Goal: Transaction & Acquisition: Purchase product/service

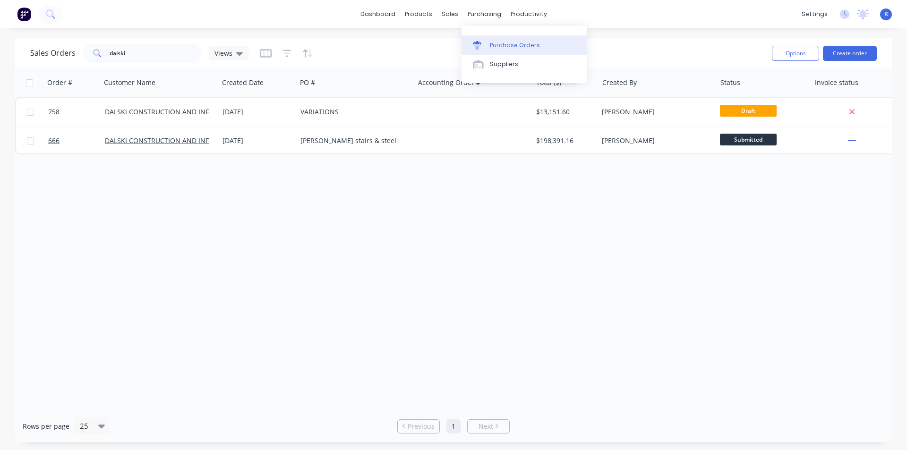
click at [493, 42] on div "Purchase Orders" at bounding box center [515, 45] width 50 height 9
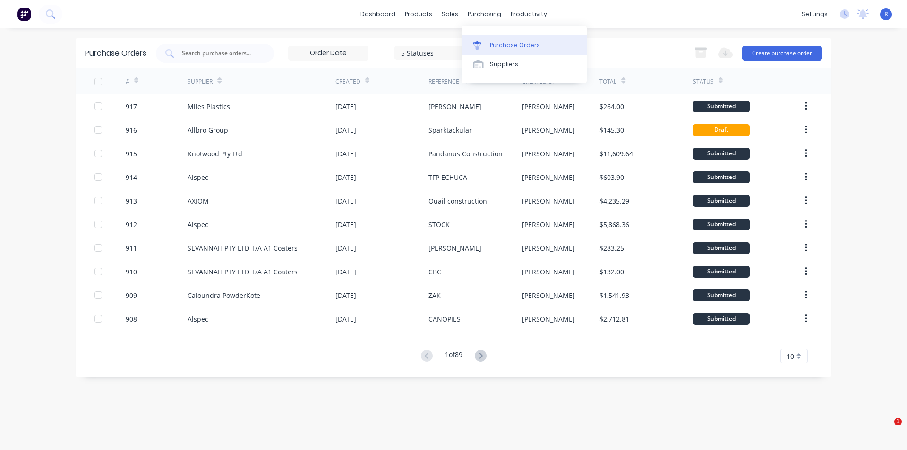
click at [499, 39] on link "Purchase Orders" at bounding box center [523, 44] width 125 height 19
click at [776, 56] on button "Create purchase order" at bounding box center [782, 53] width 80 height 15
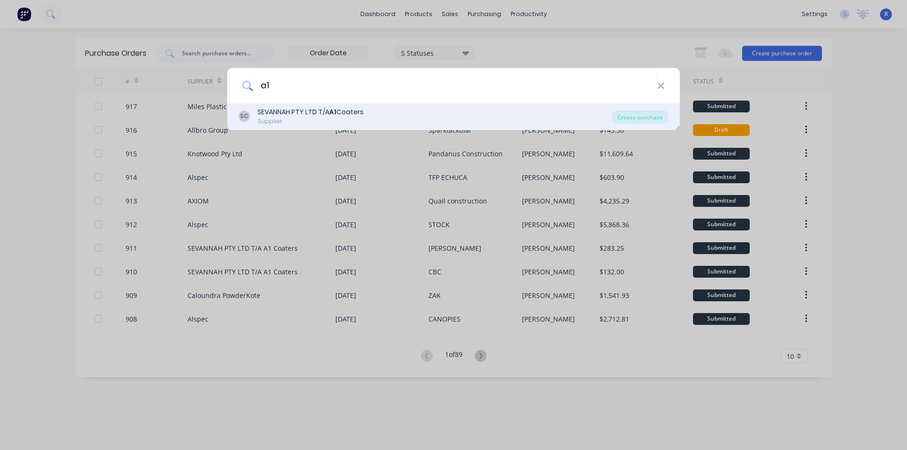
type input "a1"
click at [277, 111] on div "SEVANNAH PTY LTD T/A A1 Coaters" at bounding box center [310, 112] width 106 height 10
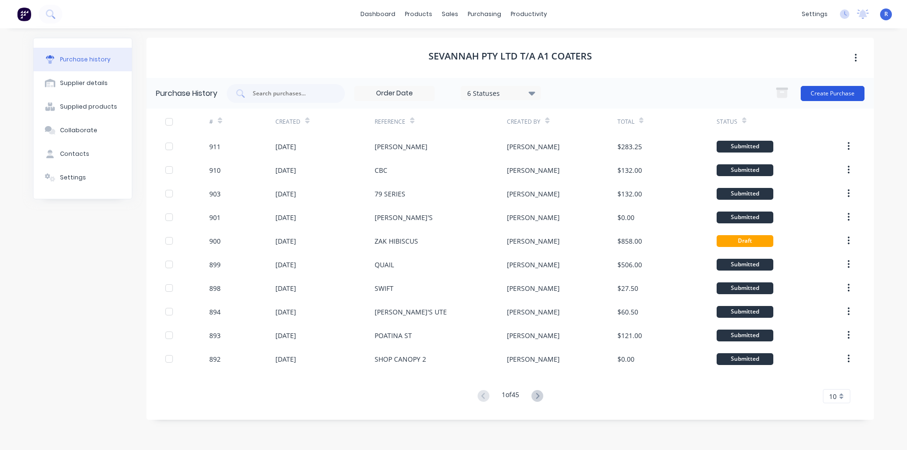
click at [827, 90] on button "Create Purchase" at bounding box center [833, 93] width 64 height 15
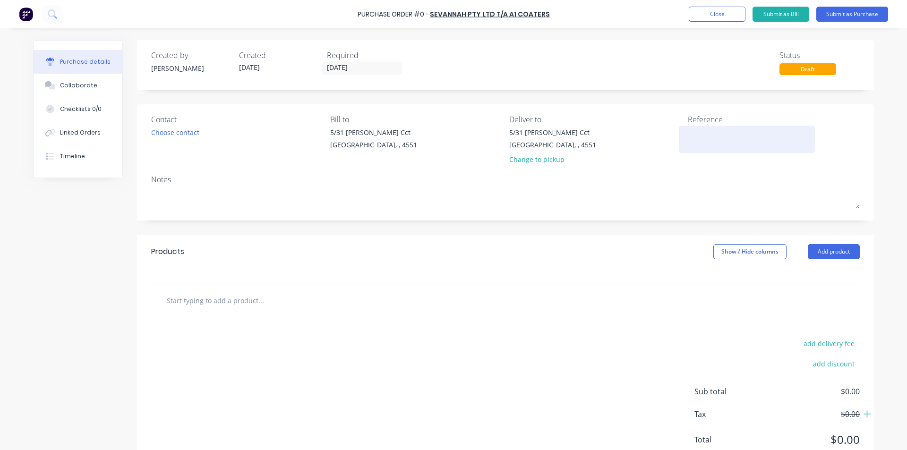
click at [690, 131] on textarea at bounding box center [747, 138] width 118 height 21
type textarea "x"
type textarea "t"
type textarea "x"
type textarea "tf"
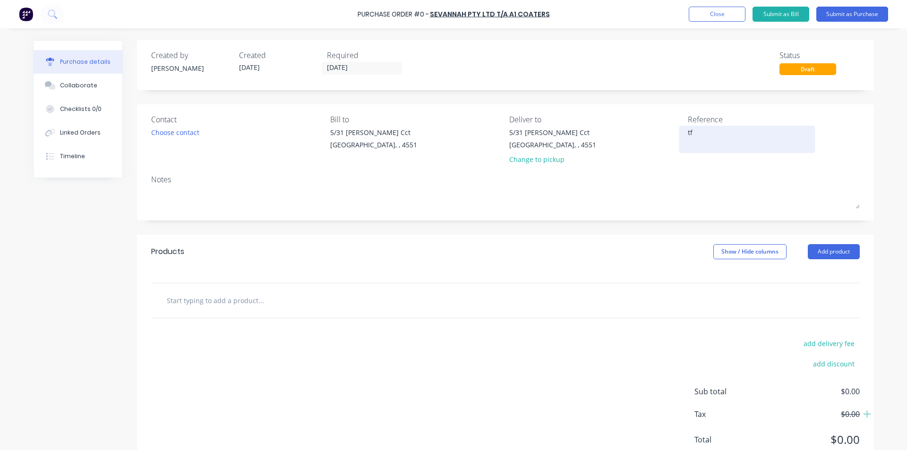
type textarea "x"
type textarea "tfp"
type textarea "x"
type textarea "tf"
type textarea "x"
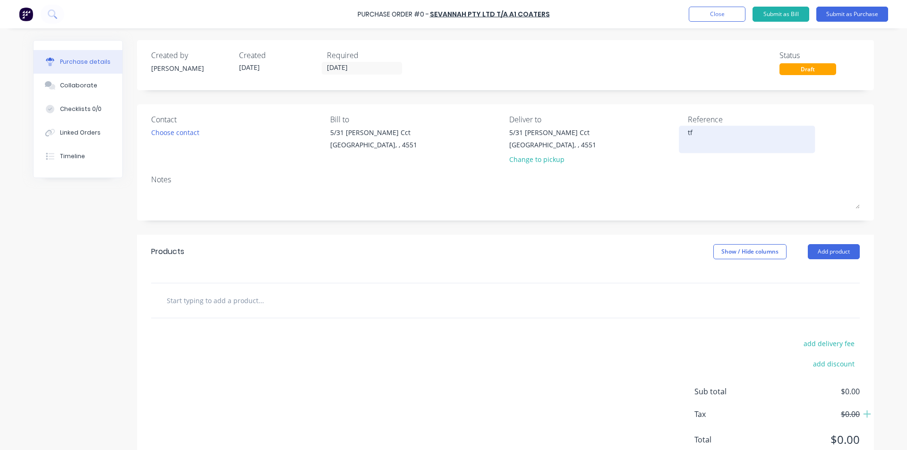
type textarea "t"
type textarea "x"
type textarea "T"
type textarea "x"
type textarea "TF"
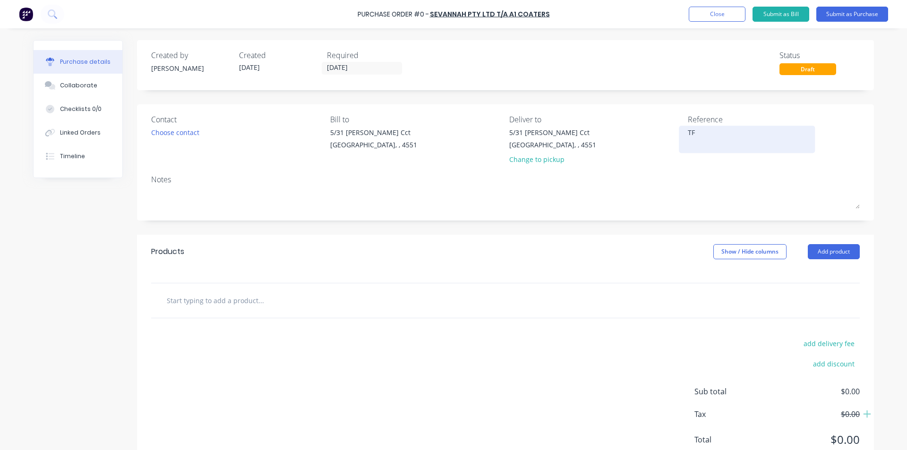
type textarea "x"
type textarea "TFP"
type textarea "x"
type textarea "TFP"
click at [814, 256] on button "Add product" at bounding box center [834, 251] width 52 height 15
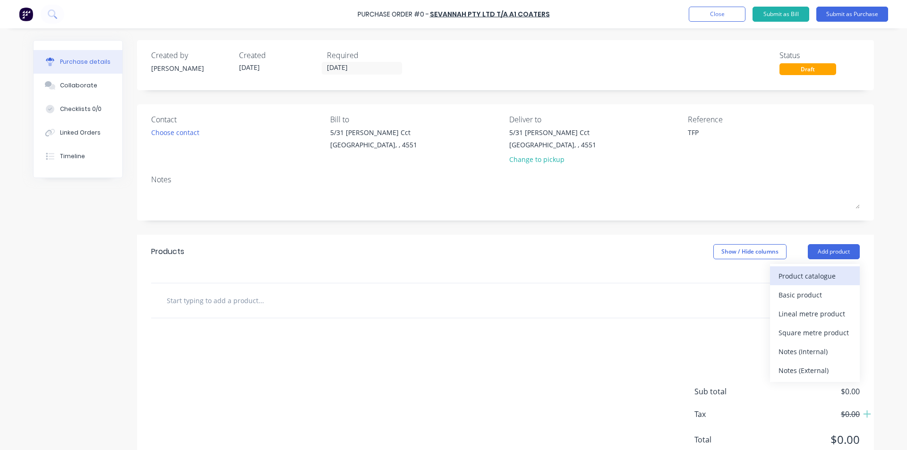
click at [807, 278] on div "Product catalogue" at bounding box center [814, 276] width 73 height 14
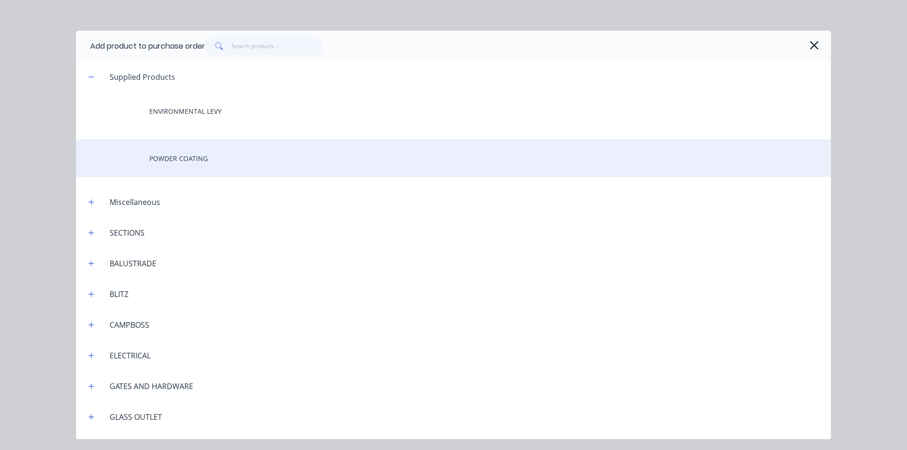
click at [214, 159] on div "POWDER COATING" at bounding box center [453, 158] width 755 height 38
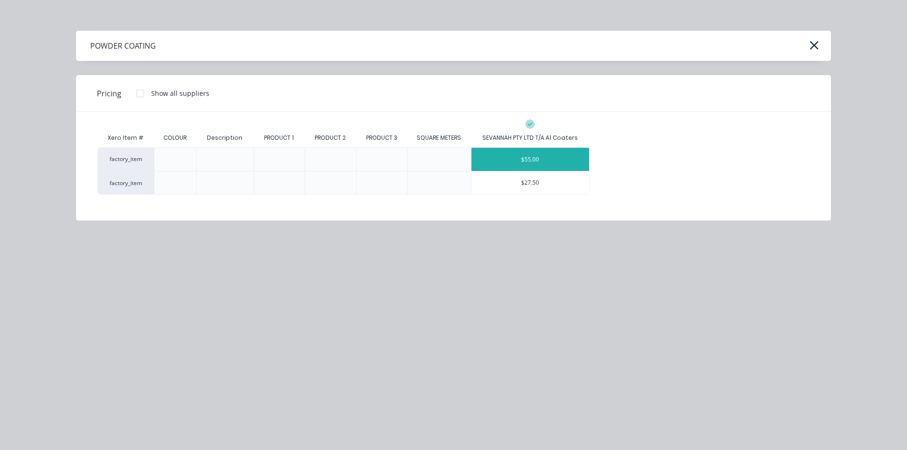
click at [527, 161] on div "$55.00" at bounding box center [530, 159] width 118 height 23
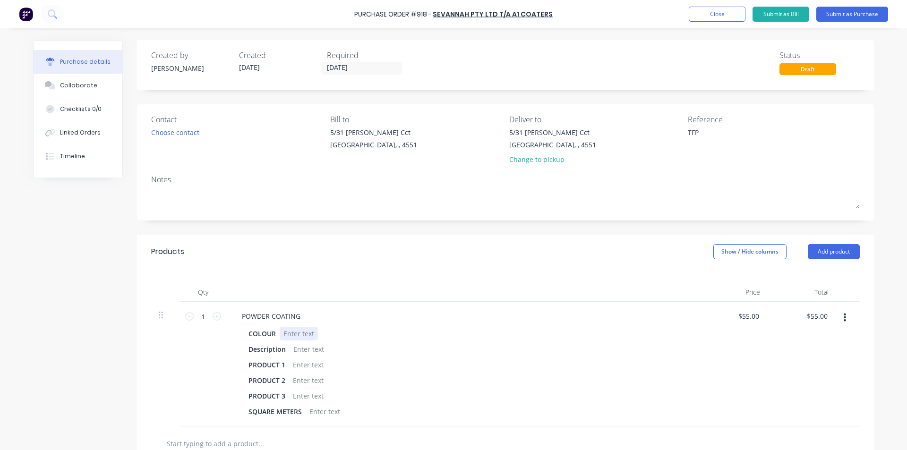
type textarea "x"
click at [290, 333] on div at bounding box center [299, 334] width 38 height 14
type textarea "x"
click at [299, 348] on div at bounding box center [309, 349] width 38 height 14
click at [333, 281] on div "Qty Price Total 1 1 POWDER COATING COLOUR GOOD QUALITY [PERSON_NAME] Descriptio…" at bounding box center [505, 348] width 737 height 158
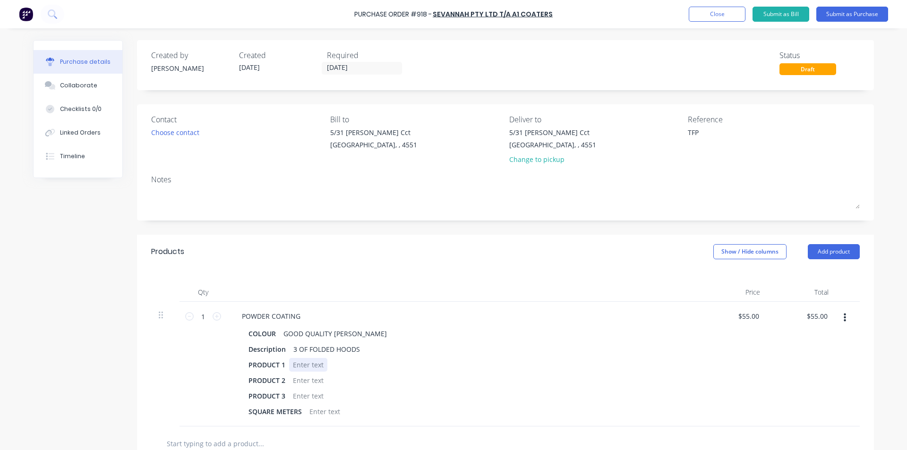
type textarea "x"
click at [301, 363] on div at bounding box center [308, 365] width 38 height 14
type textarea "x"
click at [454, 391] on div "PRODUCT 3" at bounding box center [461, 396] width 433 height 14
click at [203, 321] on input "1" at bounding box center [203, 316] width 19 height 14
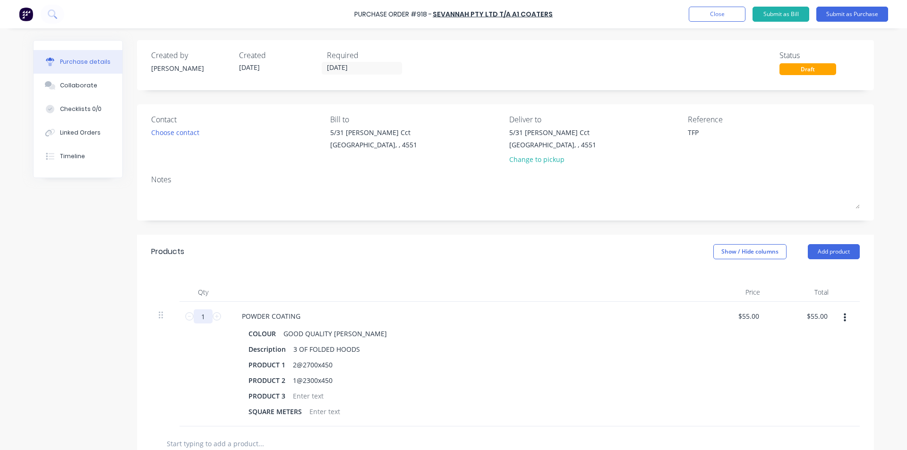
type textarea "x"
type input "5"
type input "$275.00"
type textarea "x"
type input "5"
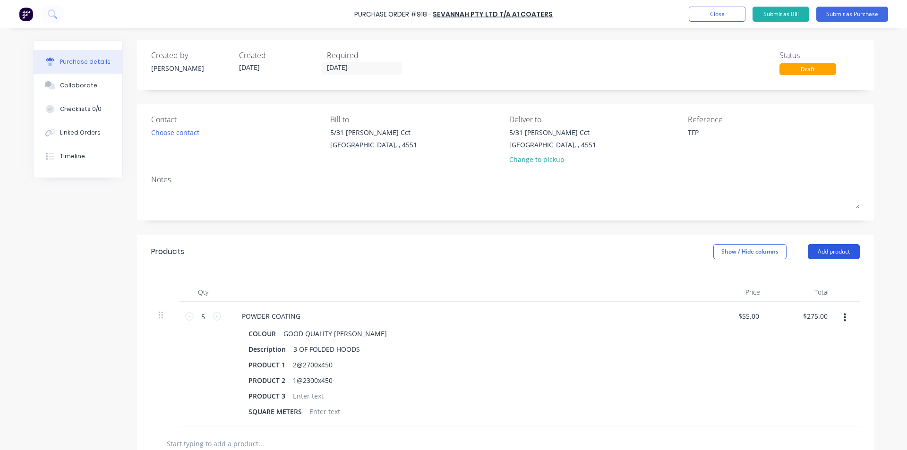
click at [842, 247] on button "Add product" at bounding box center [834, 251] width 52 height 15
click at [819, 251] on button "Add product" at bounding box center [834, 251] width 52 height 15
click at [816, 256] on button "Add product" at bounding box center [834, 251] width 52 height 15
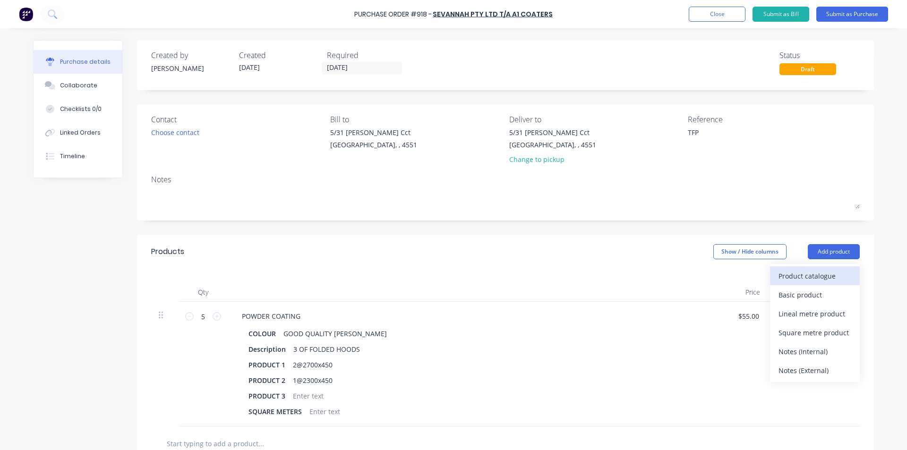
click at [809, 280] on div "Product catalogue" at bounding box center [814, 276] width 73 height 14
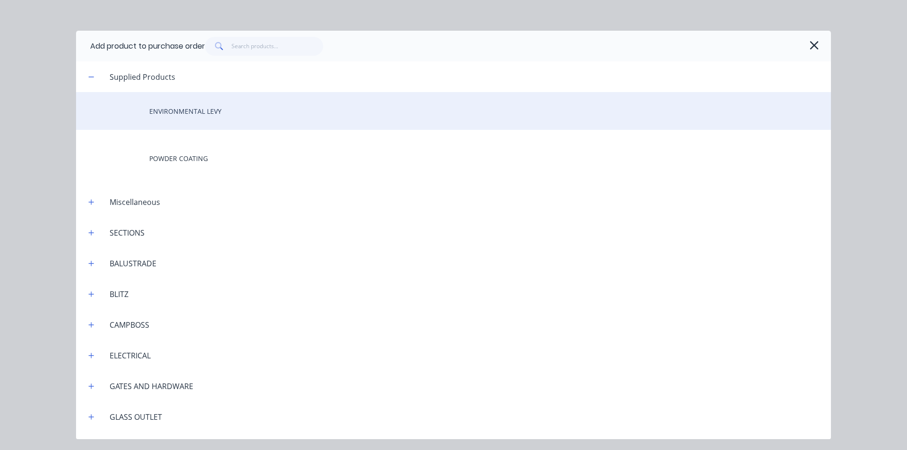
click at [215, 104] on div "ENVIRONMENTAL LEVY" at bounding box center [453, 111] width 755 height 38
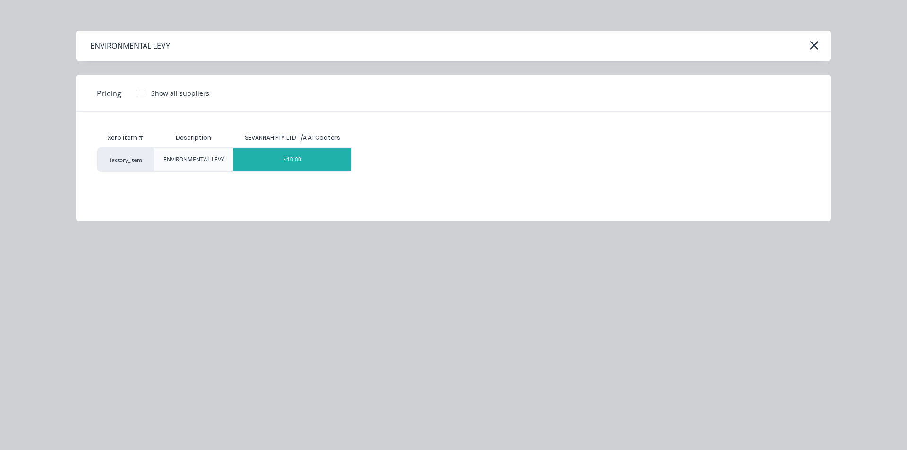
click at [285, 167] on div "$10.00" at bounding box center [292, 160] width 118 height 24
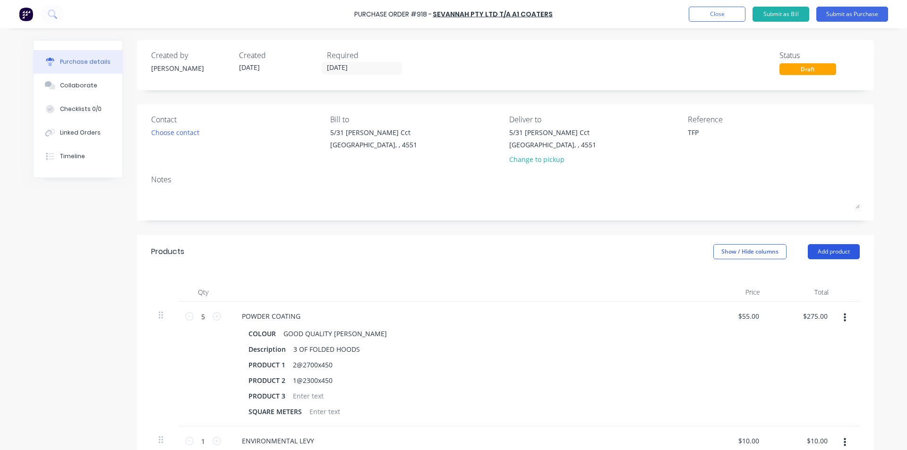
click at [842, 252] on button "Add product" at bounding box center [834, 251] width 52 height 15
click at [790, 368] on div "Notes (External)" at bounding box center [814, 371] width 73 height 14
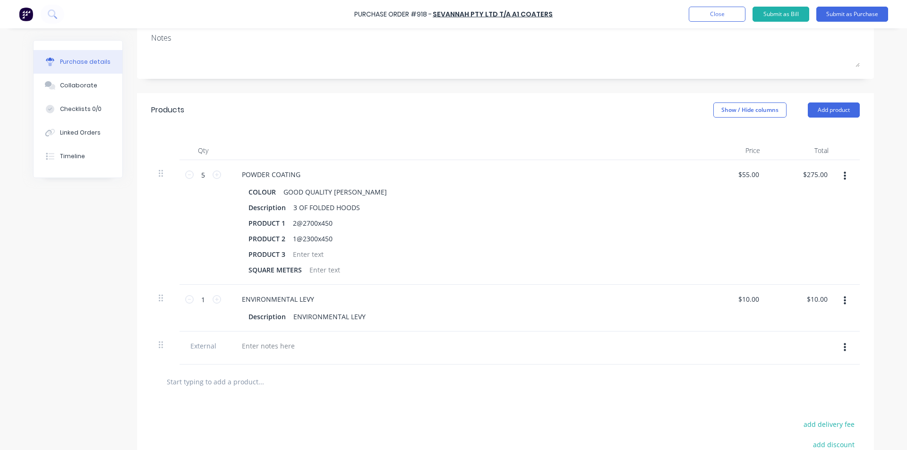
scroll to position [143, 0]
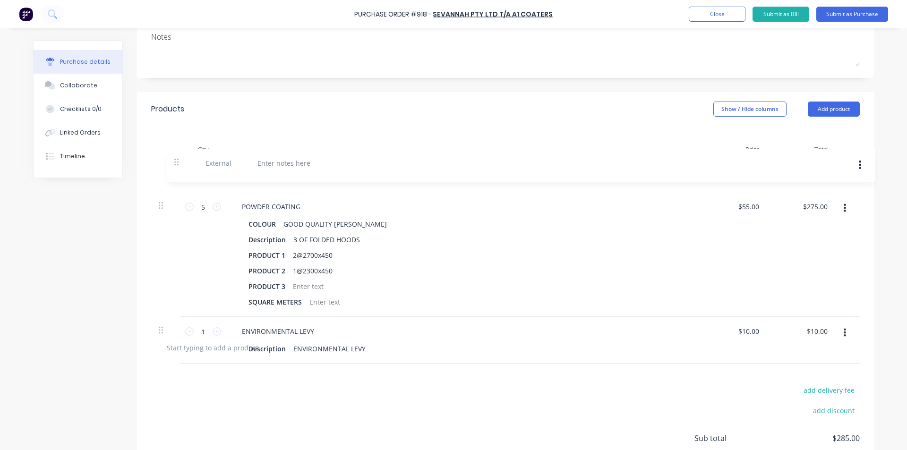
drag, startPoint x: 159, startPoint y: 345, endPoint x: 178, endPoint y: 155, distance: 191.3
click at [178, 155] on div "Qty Price Total 5 5 POWDER COATING COLOUR GOOD QUALITY [PERSON_NAME] Descriptio…" at bounding box center [505, 228] width 737 height 205
click at [249, 173] on div at bounding box center [268, 174] width 68 height 14
type textarea "x"
click at [273, 139] on div "Qty Price Total External ASAP PLEASE 5 5 POWDER COATING COLOUR GOOD QUALITY [PE…" at bounding box center [505, 245] width 737 height 238
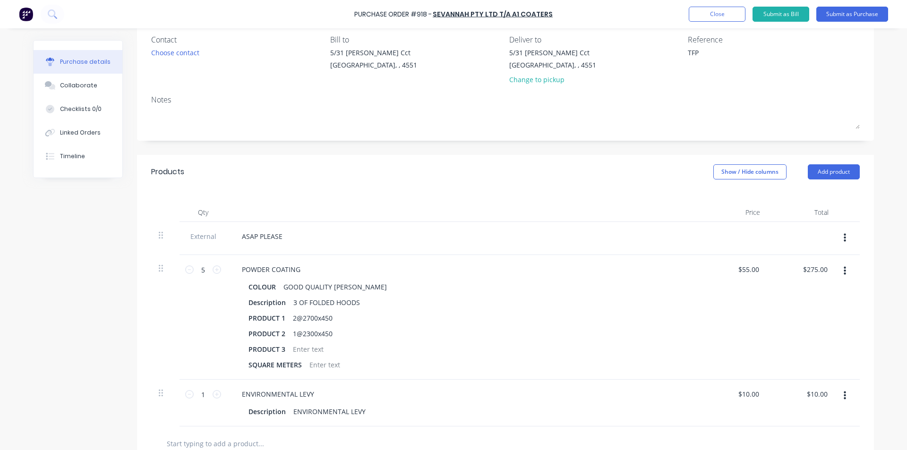
scroll to position [0, 0]
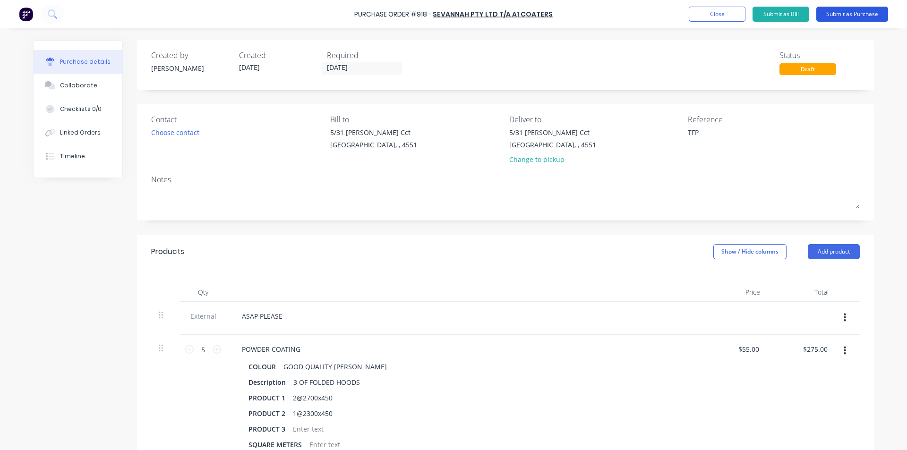
click at [844, 13] on button "Submit as Purchase" at bounding box center [852, 14] width 72 height 15
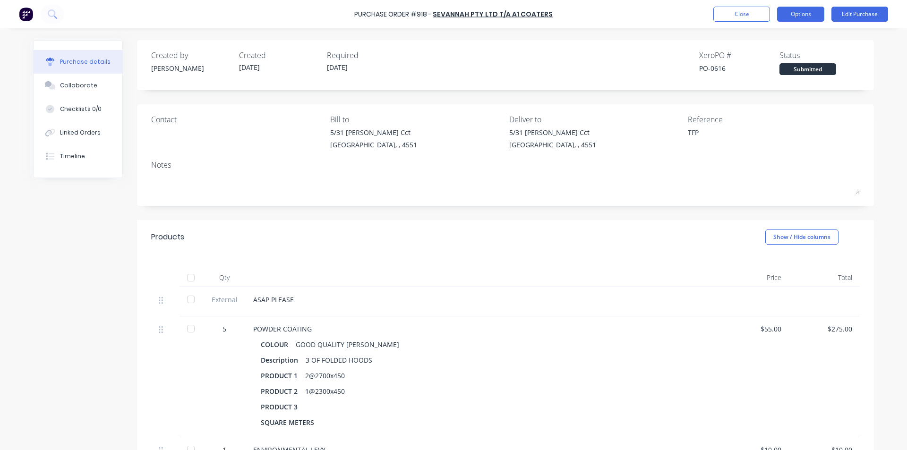
click at [803, 12] on button "Options" at bounding box center [800, 14] width 47 height 15
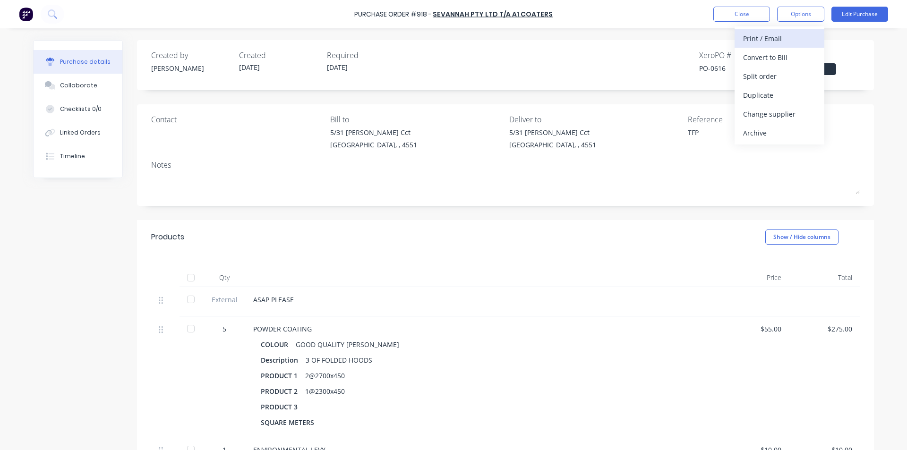
click at [780, 41] on div "Print / Email" at bounding box center [779, 39] width 73 height 14
click at [768, 61] on div "With pricing" at bounding box center [779, 58] width 73 height 14
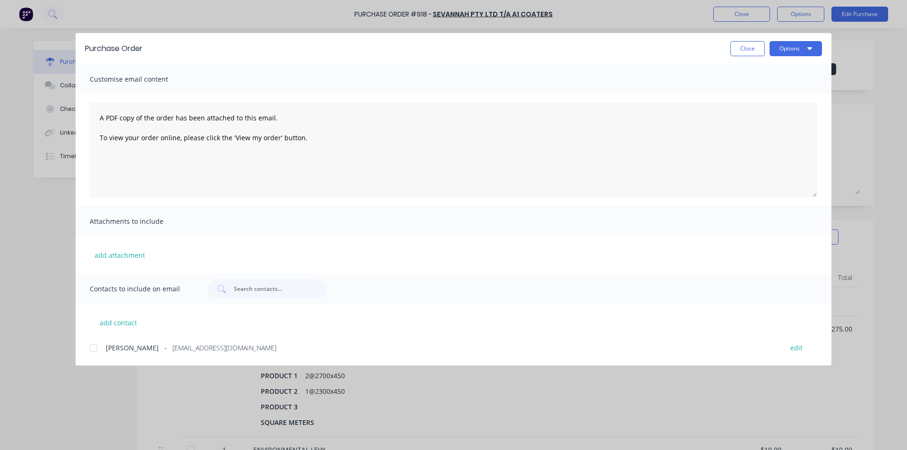
click at [95, 348] on div at bounding box center [93, 348] width 19 height 19
click at [785, 48] on button "Options" at bounding box center [795, 48] width 52 height 15
click at [747, 109] on div "Email" at bounding box center [777, 110] width 73 height 14
click at [804, 45] on button "Options" at bounding box center [795, 48] width 52 height 15
click at [762, 90] on div "Print" at bounding box center [777, 92] width 73 height 14
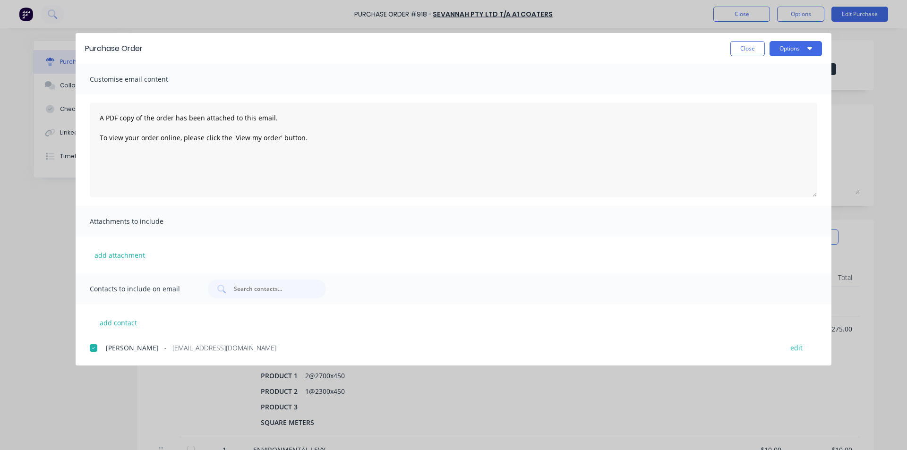
type textarea "x"
click at [742, 51] on button "Close" at bounding box center [747, 48] width 34 height 15
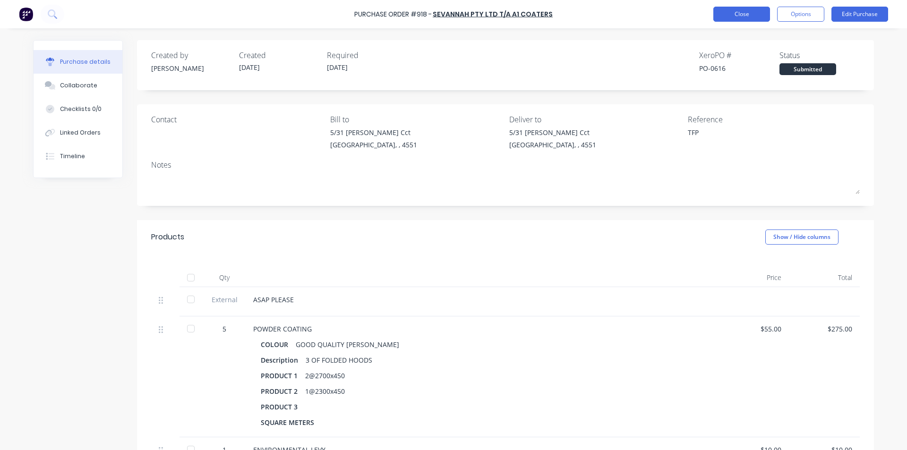
click at [738, 17] on button "Close" at bounding box center [741, 14] width 57 height 15
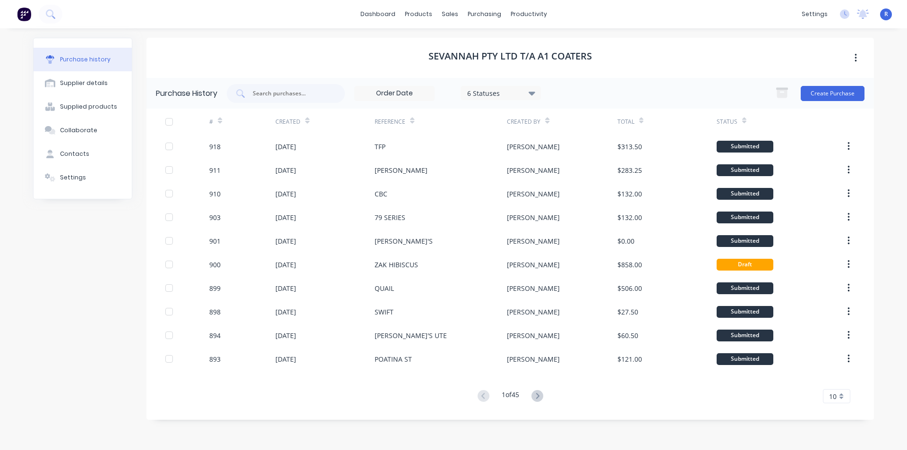
click at [541, 394] on icon at bounding box center [537, 396] width 12 height 12
click at [537, 398] on icon at bounding box center [537, 396] width 12 height 12
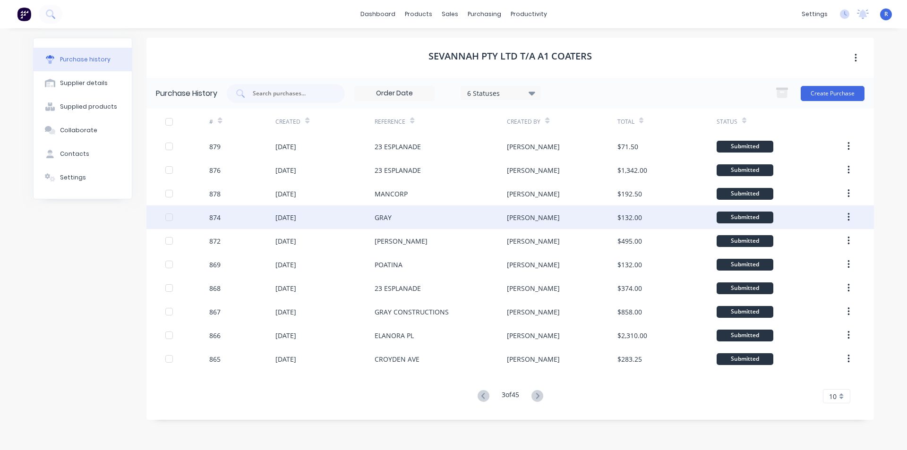
click at [431, 225] on div "GRAY" at bounding box center [441, 217] width 132 height 24
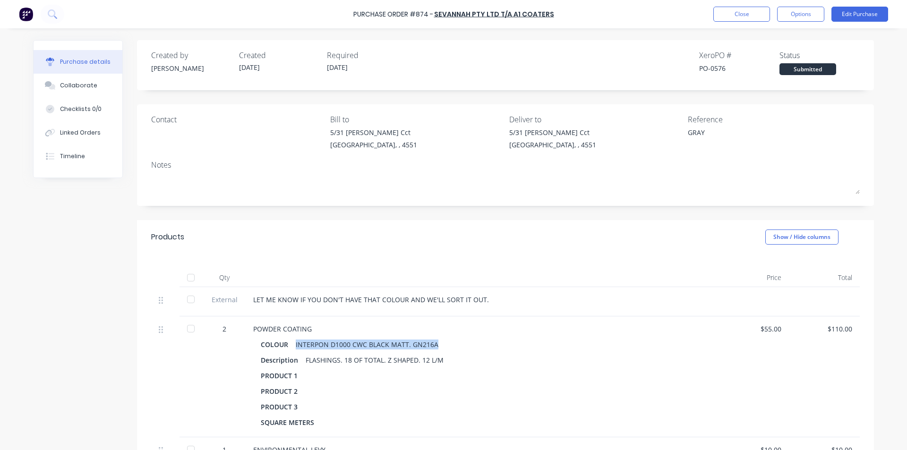
drag, startPoint x: 407, startPoint y: 345, endPoint x: 292, endPoint y: 350, distance: 114.9
click at [292, 350] on div "COLOUR INTERPON D1000 CWC BLACK MATT. GN216A" at bounding box center [482, 345] width 442 height 14
copy div "INTERPON D1000 CWC BLACK MATT. GN216A"
click at [739, 17] on button "Close" at bounding box center [741, 14] width 57 height 15
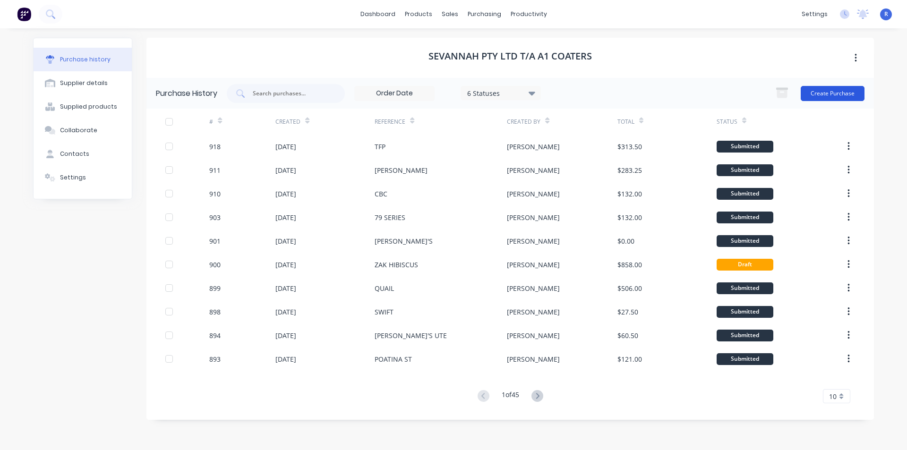
click at [829, 95] on button "Create Purchase" at bounding box center [833, 93] width 64 height 15
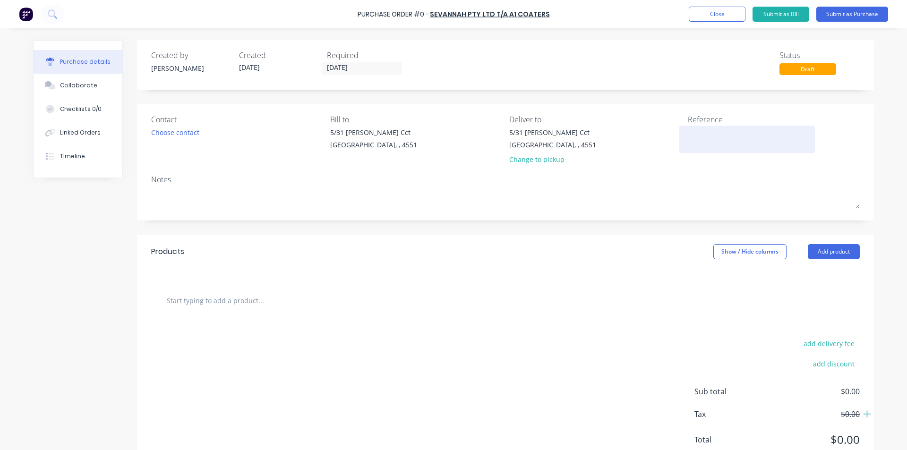
click at [692, 141] on textarea at bounding box center [747, 138] width 118 height 21
type textarea "GRAY"
click at [811, 251] on button "Add product" at bounding box center [834, 251] width 52 height 15
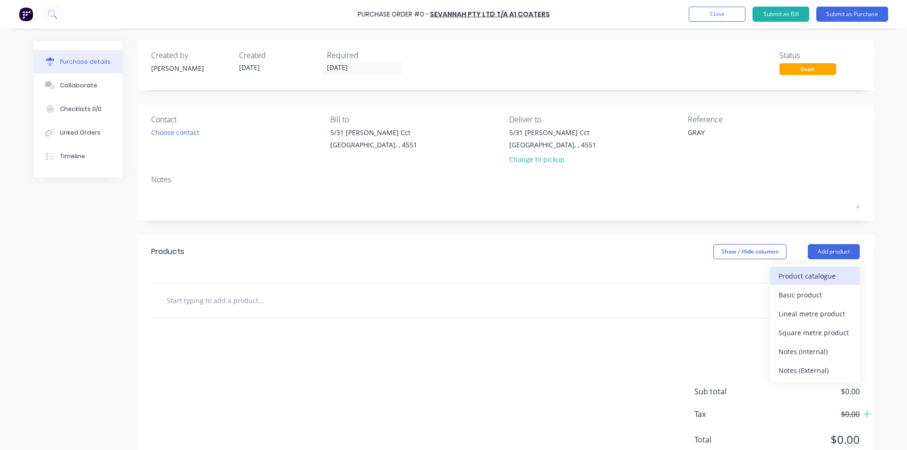
click at [810, 274] on div "Product catalogue" at bounding box center [814, 276] width 73 height 14
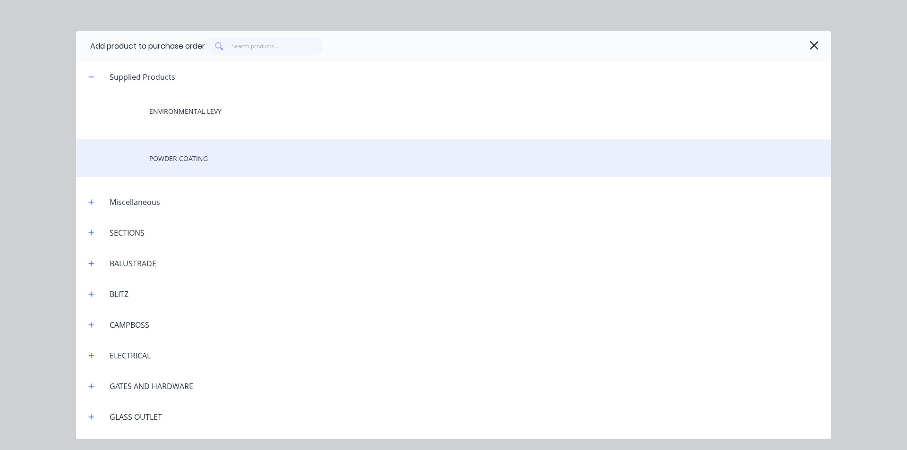
click at [201, 154] on div "POWDER COATING" at bounding box center [453, 158] width 755 height 38
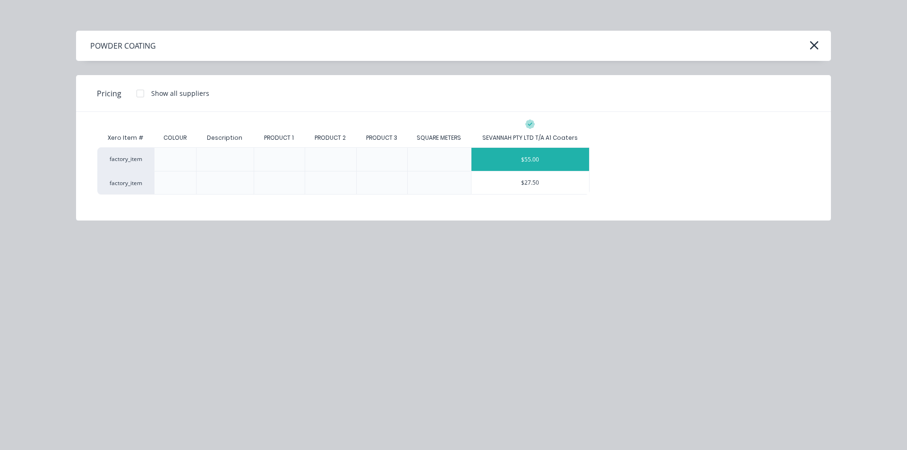
click at [551, 154] on div "$55.00" at bounding box center [530, 159] width 118 height 23
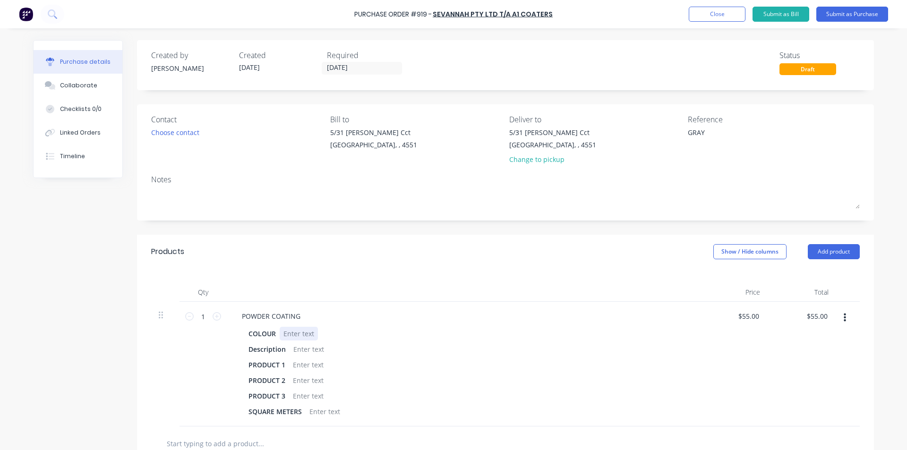
click at [293, 335] on div at bounding box center [299, 334] width 38 height 14
paste div
click at [299, 347] on div at bounding box center [309, 349] width 38 height 14
click at [336, 264] on div "Products Show / Hide columns Add product" at bounding box center [505, 252] width 737 height 34
click at [213, 315] on icon at bounding box center [217, 316] width 9 height 9
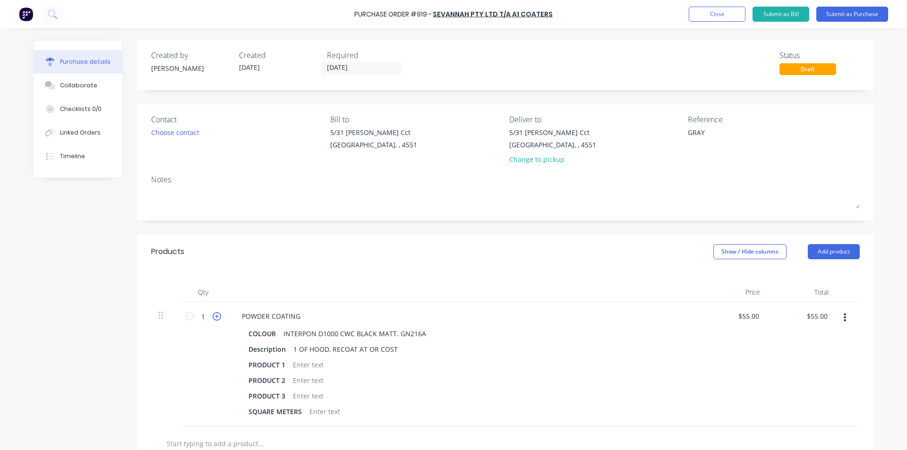
type input "2"
type input "$110.00"
click at [825, 254] on button "Add product" at bounding box center [834, 251] width 52 height 15
click at [817, 278] on div "Product catalogue" at bounding box center [814, 276] width 73 height 14
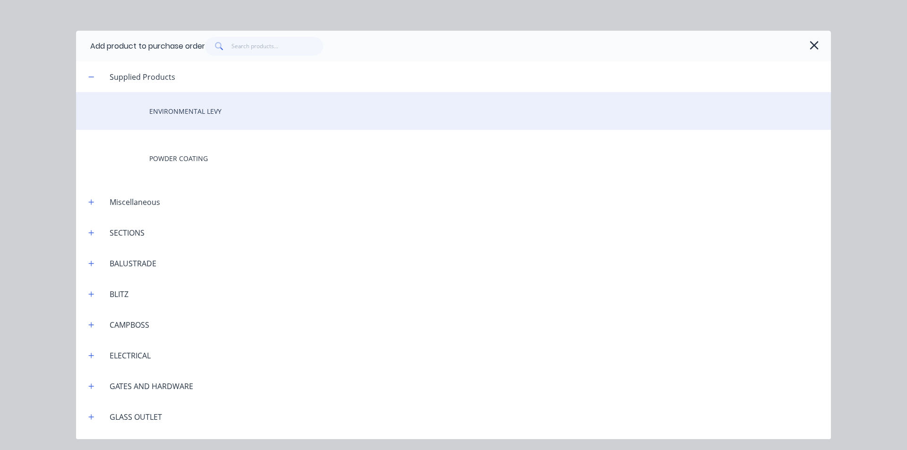
click at [199, 119] on div "ENVIRONMENTAL LEVY" at bounding box center [453, 111] width 755 height 38
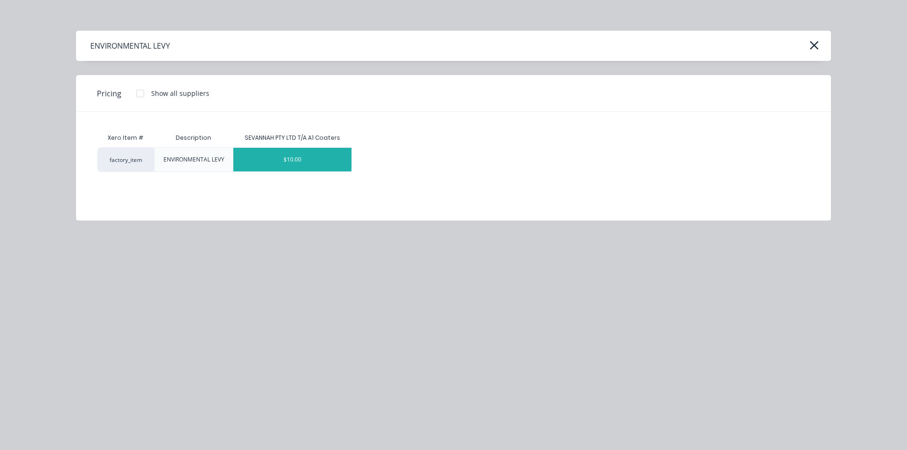
click at [302, 162] on div "$10.00" at bounding box center [292, 160] width 118 height 24
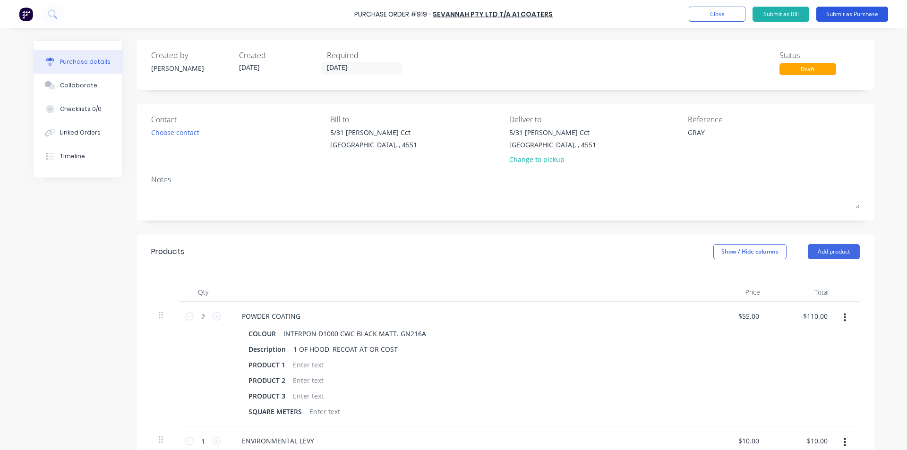
click at [832, 10] on button "Submit as Purchase" at bounding box center [852, 14] width 72 height 15
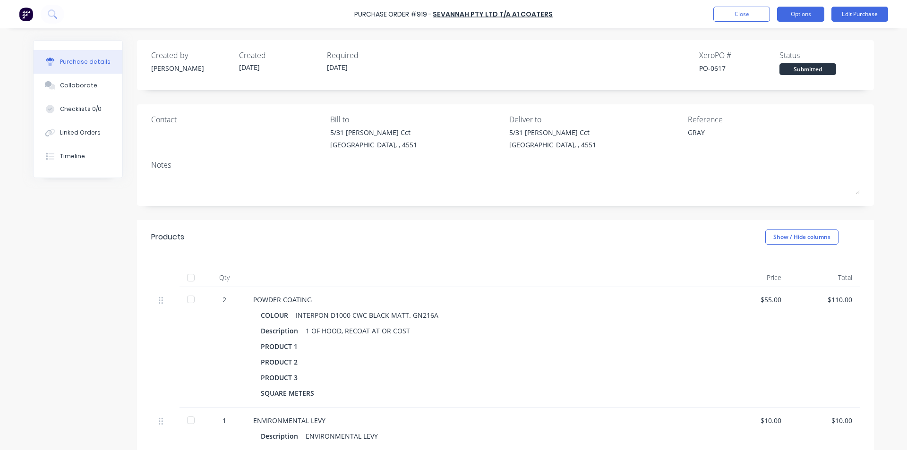
click at [800, 17] on button "Options" at bounding box center [800, 14] width 47 height 15
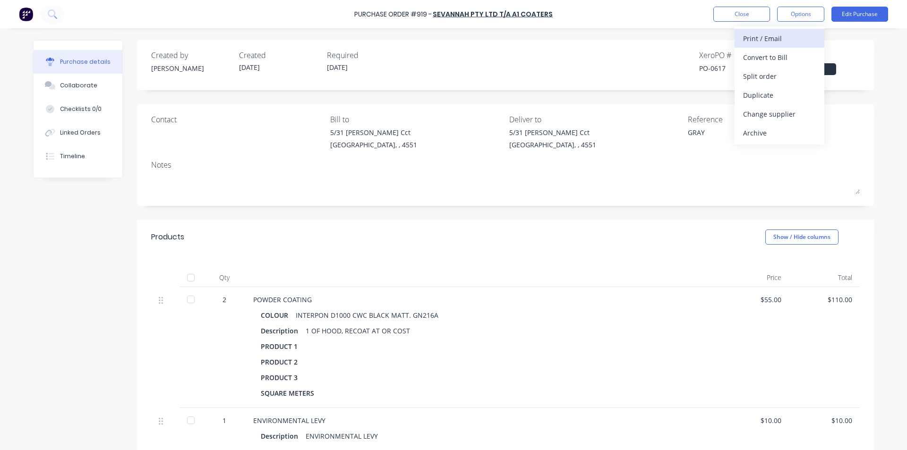
click at [779, 41] on div "Print / Email" at bounding box center [779, 39] width 73 height 14
click at [778, 55] on div "With pricing" at bounding box center [779, 58] width 73 height 14
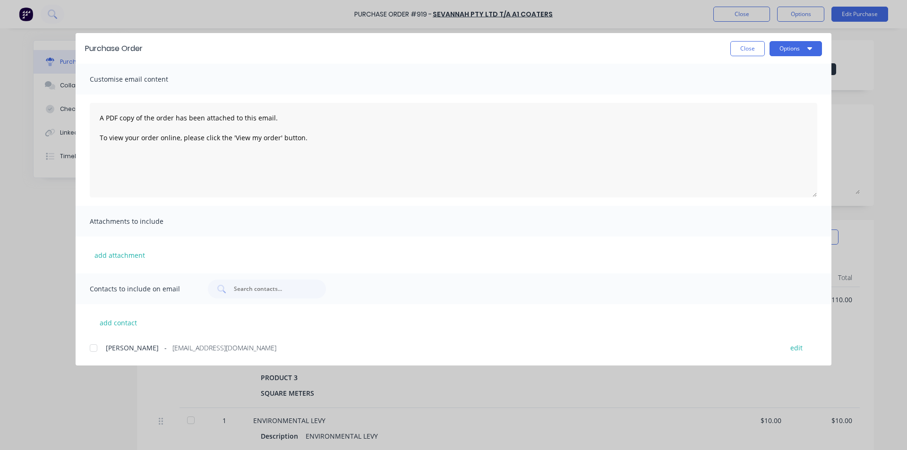
click at [90, 350] on div at bounding box center [93, 348] width 19 height 19
click at [789, 54] on button "Options" at bounding box center [795, 48] width 52 height 15
click at [772, 102] on button "Email" at bounding box center [777, 110] width 90 height 19
click at [748, 50] on button "Close" at bounding box center [747, 48] width 34 height 15
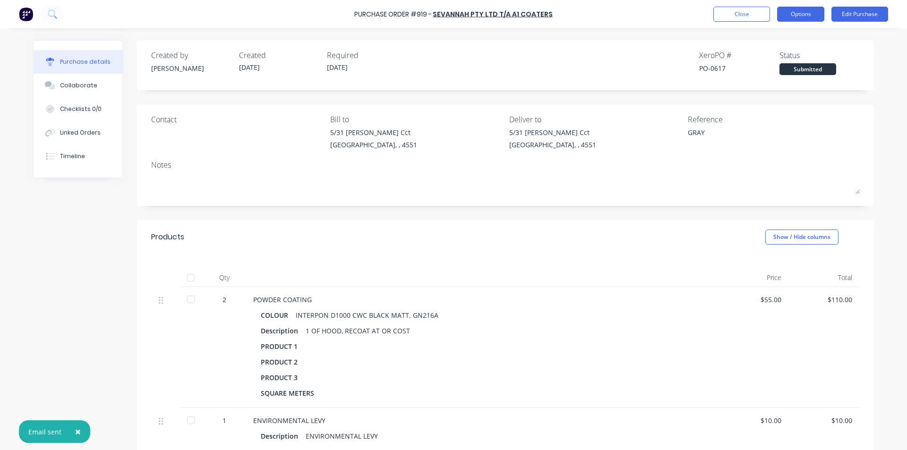
click at [793, 14] on button "Options" at bounding box center [800, 14] width 47 height 15
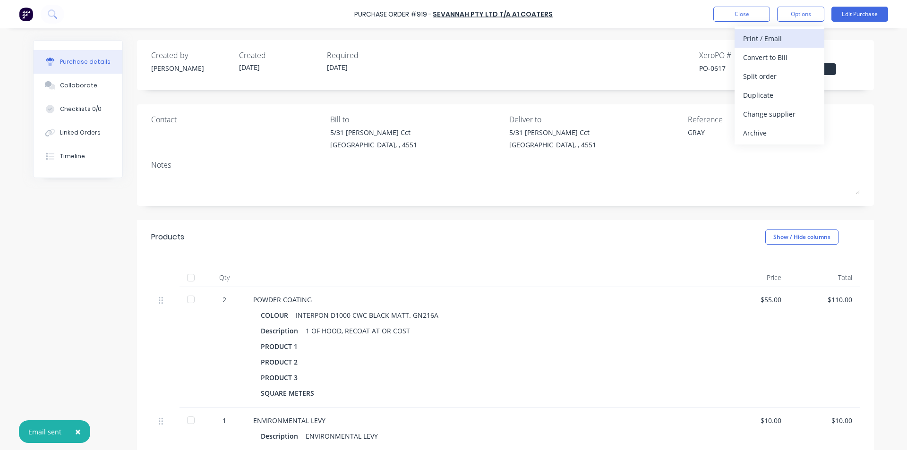
click at [765, 38] on div "Print / Email" at bounding box center [779, 39] width 73 height 14
click at [757, 57] on div "With pricing" at bounding box center [779, 58] width 73 height 14
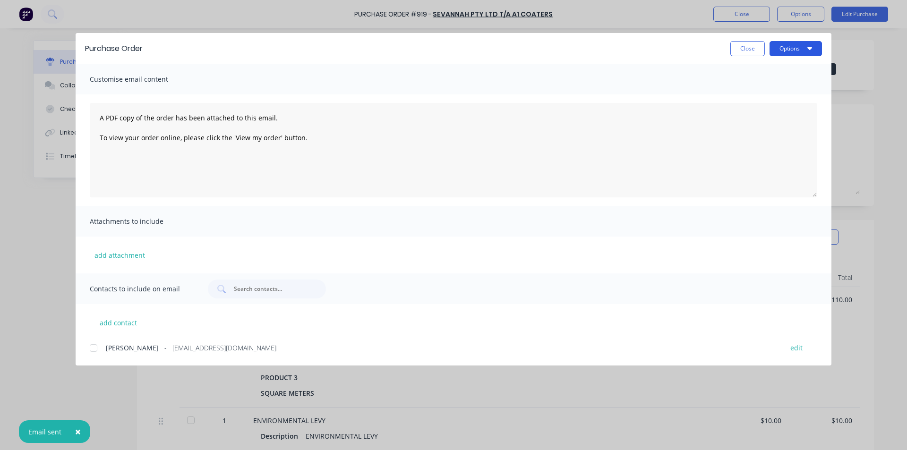
click at [776, 52] on button "Options" at bounding box center [795, 48] width 52 height 15
click at [761, 89] on div "Print" at bounding box center [777, 92] width 73 height 14
click at [750, 47] on button "Close" at bounding box center [747, 48] width 34 height 15
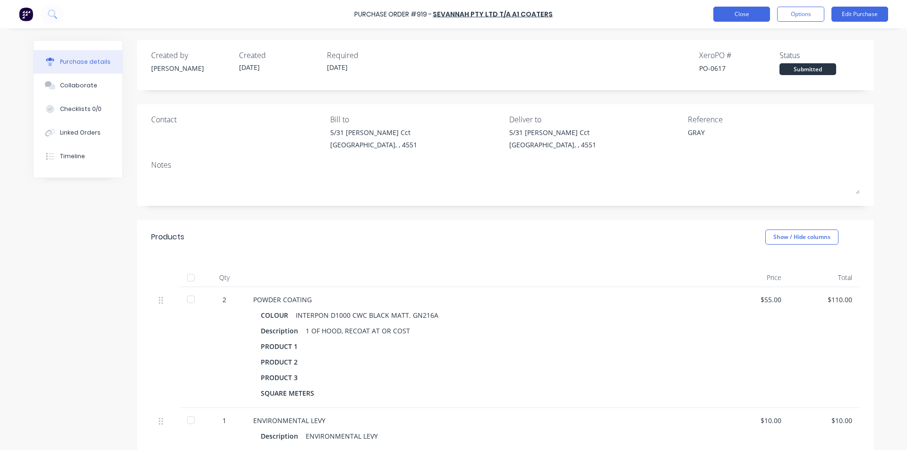
click at [746, 17] on button "Close" at bounding box center [741, 14] width 57 height 15
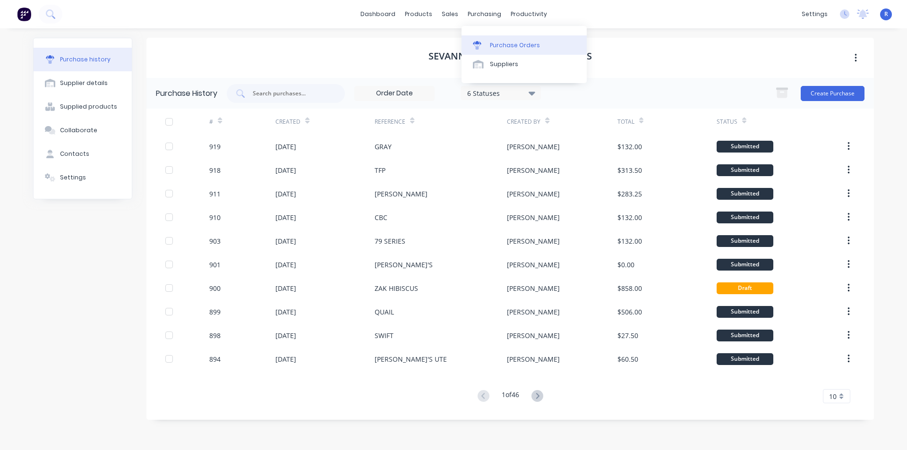
click at [501, 42] on div "Purchase Orders" at bounding box center [515, 45] width 50 height 9
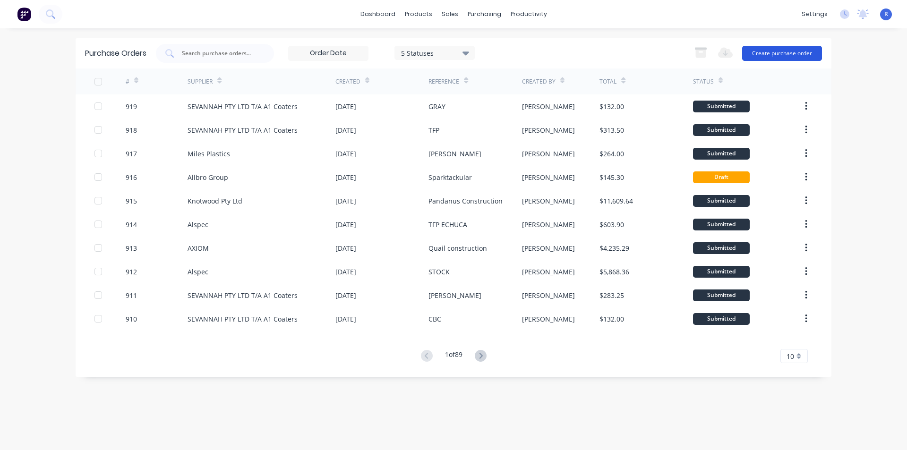
click at [770, 52] on button "Create purchase order" at bounding box center [782, 53] width 80 height 15
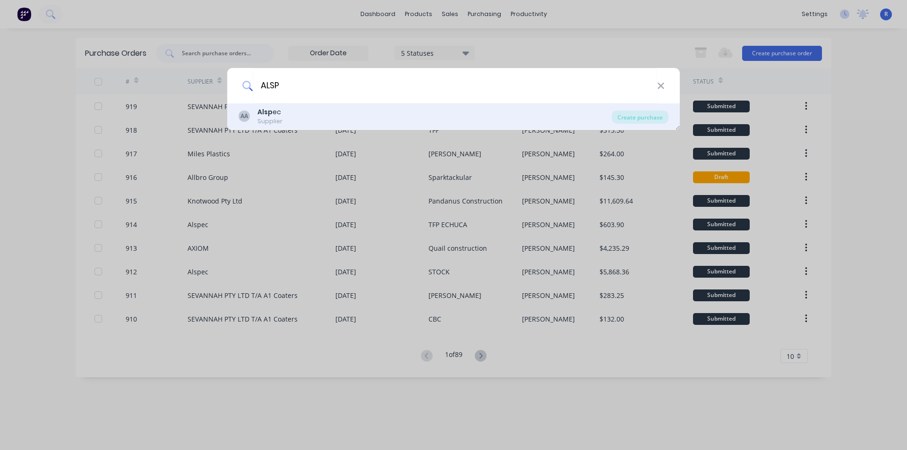
type input "ALSP"
click at [309, 112] on div "AA Alsp ec Supplier" at bounding box center [425, 116] width 373 height 18
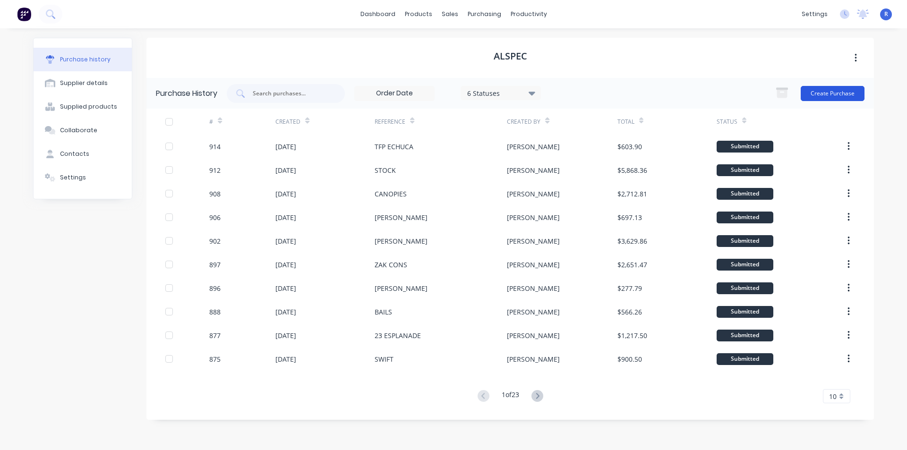
click at [831, 91] on button "Create Purchase" at bounding box center [833, 93] width 64 height 15
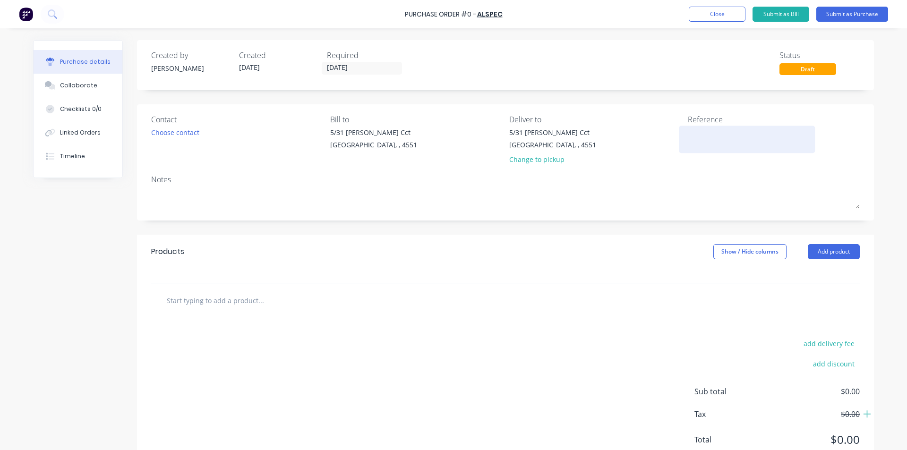
click at [691, 128] on div at bounding box center [747, 140] width 118 height 24
click at [691, 136] on textarea at bounding box center [747, 138] width 118 height 21
type textarea "MANCORP"
click at [809, 251] on button "Add product" at bounding box center [834, 251] width 52 height 15
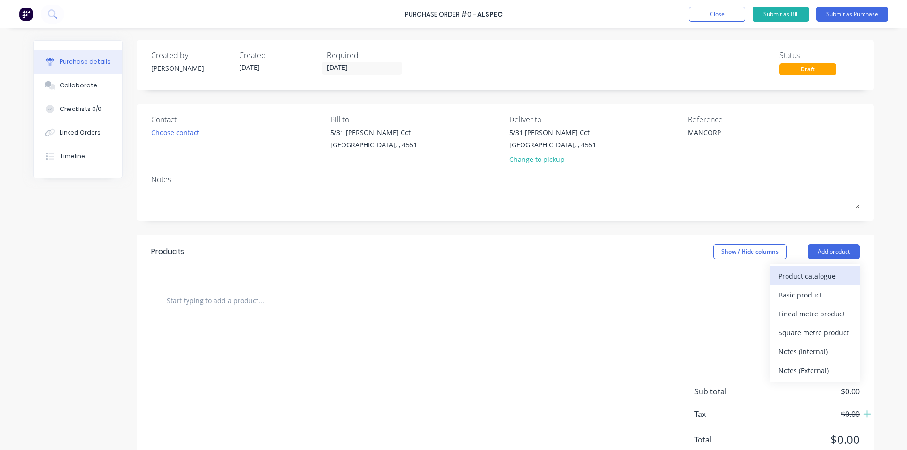
click at [807, 273] on div "Product catalogue" at bounding box center [814, 276] width 73 height 14
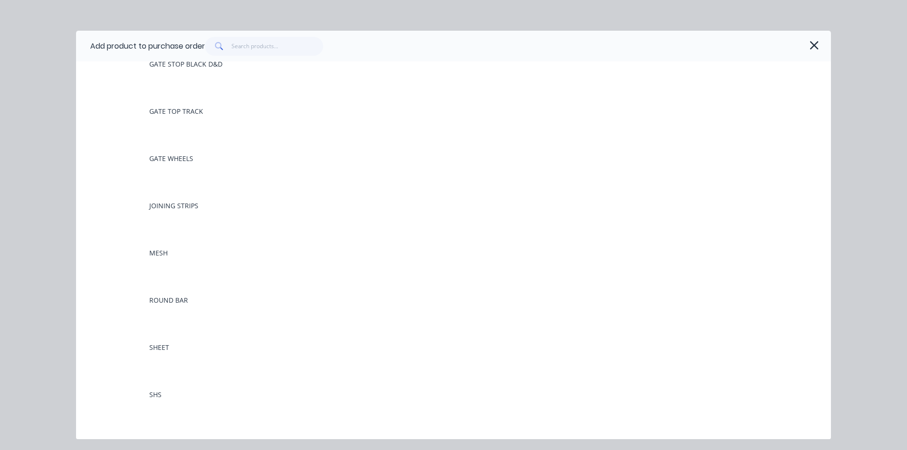
scroll to position [661, 0]
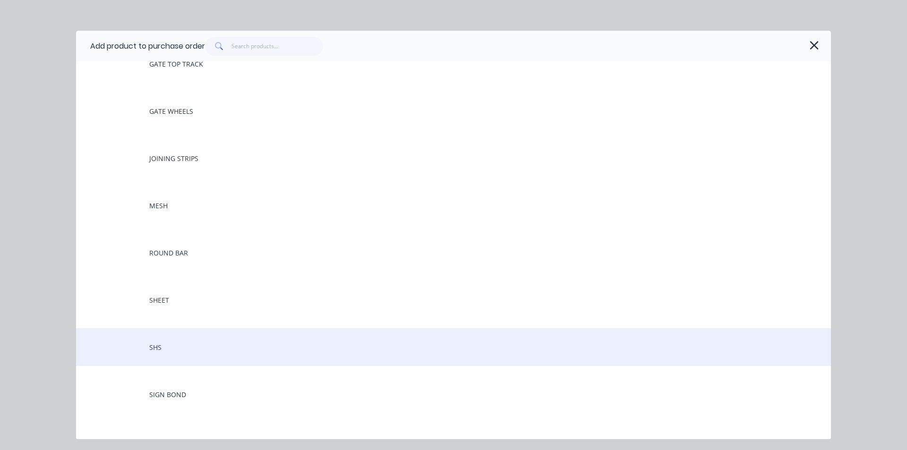
click at [170, 343] on div "SHS" at bounding box center [453, 347] width 755 height 38
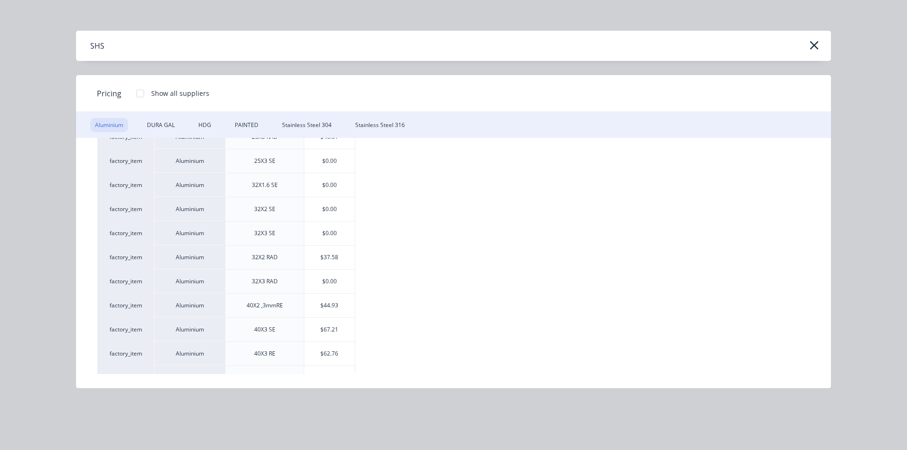
scroll to position [283, 0]
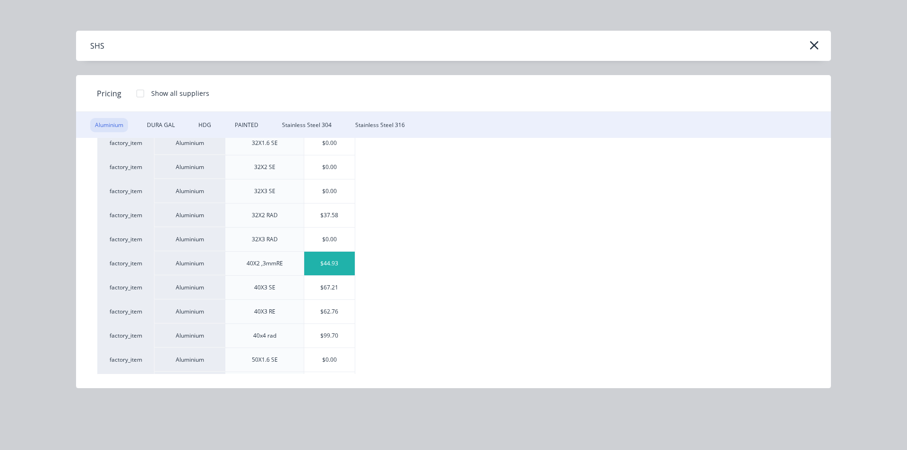
click at [344, 260] on div "$44.93" at bounding box center [329, 264] width 51 height 24
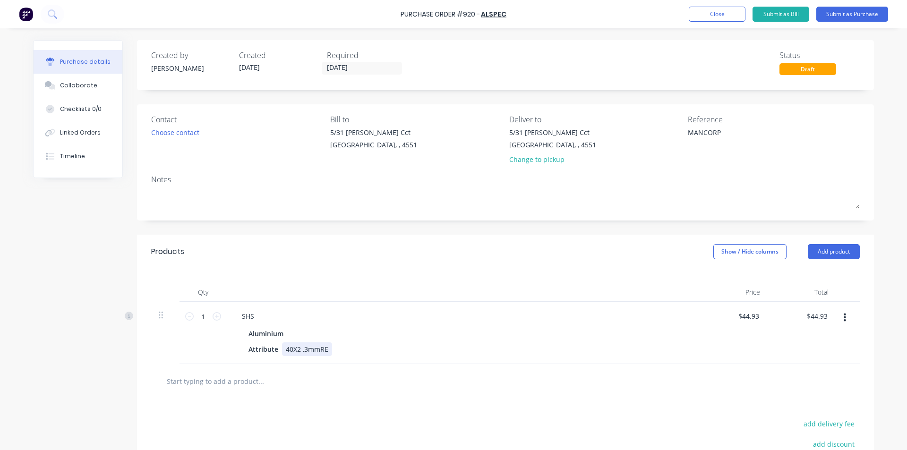
click at [295, 347] on div "40X2 ,3mmRE" at bounding box center [307, 349] width 50 height 14
click at [283, 269] on div "Qty Price Total 1 1 SHS Aluminium Attribute 40X2 ,3mmRE $44.93 $44.93 $44.93 $4…" at bounding box center [505, 316] width 737 height 95
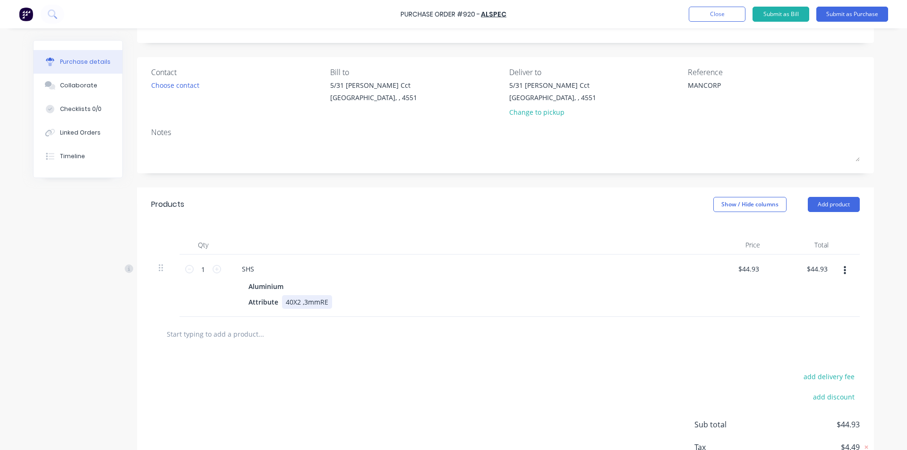
click at [291, 301] on div "40X2 ,3mmRE" at bounding box center [307, 302] width 50 height 14
click at [305, 220] on div "Products Show / Hide columns Add product" at bounding box center [505, 205] width 737 height 34
click at [203, 272] on input "1" at bounding box center [203, 269] width 19 height 14
type input "11"
type input "$494.23"
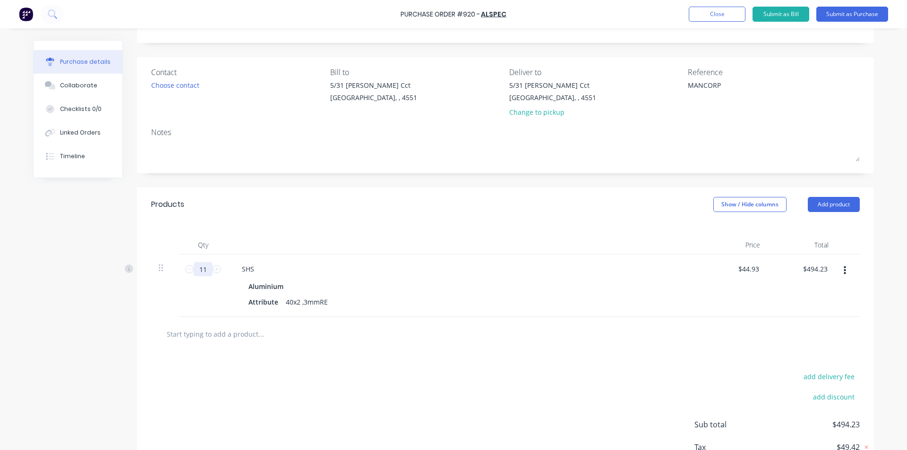
type input "11"
click at [251, 224] on div "Qty Price Total 11 11 SHS Aluminium Attribute 40x2 ,3mmRE $44.93 $44.93 $494.23…" at bounding box center [505, 269] width 737 height 95
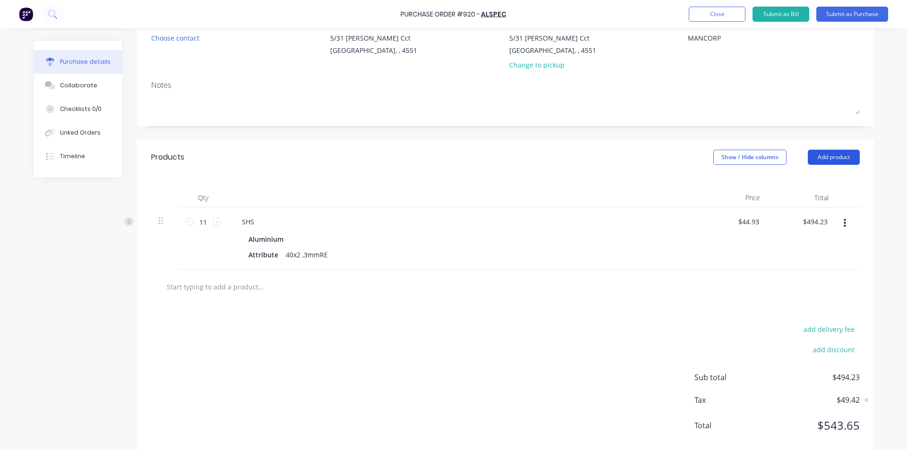
click at [822, 154] on button "Add product" at bounding box center [834, 157] width 52 height 15
click at [813, 173] on button "Product catalogue" at bounding box center [815, 181] width 90 height 19
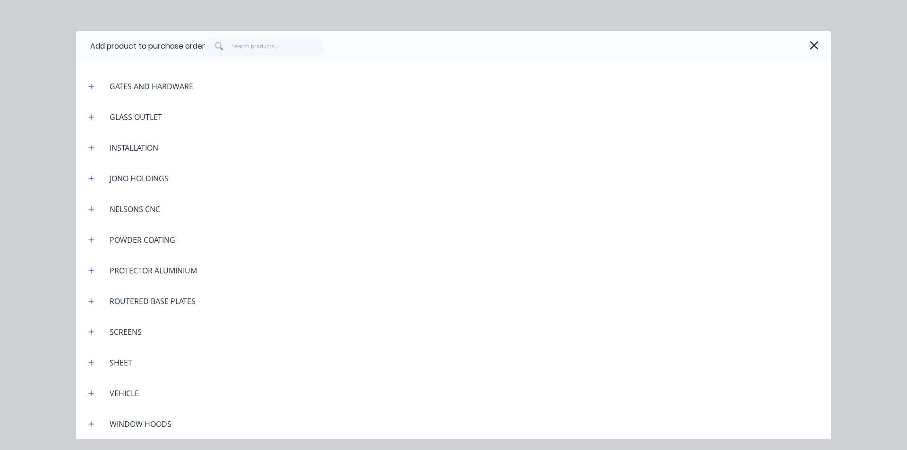
scroll to position [1622, 0]
click at [90, 359] on icon "button" at bounding box center [91, 362] width 6 height 7
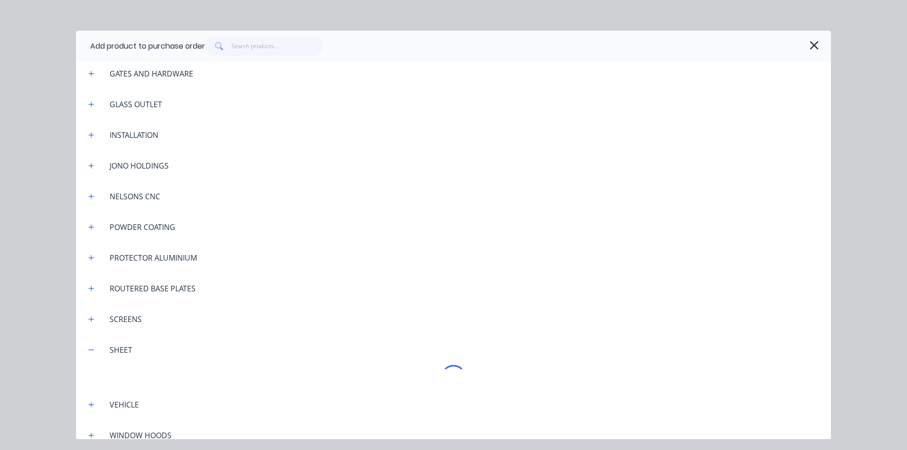
scroll to position [1646, 0]
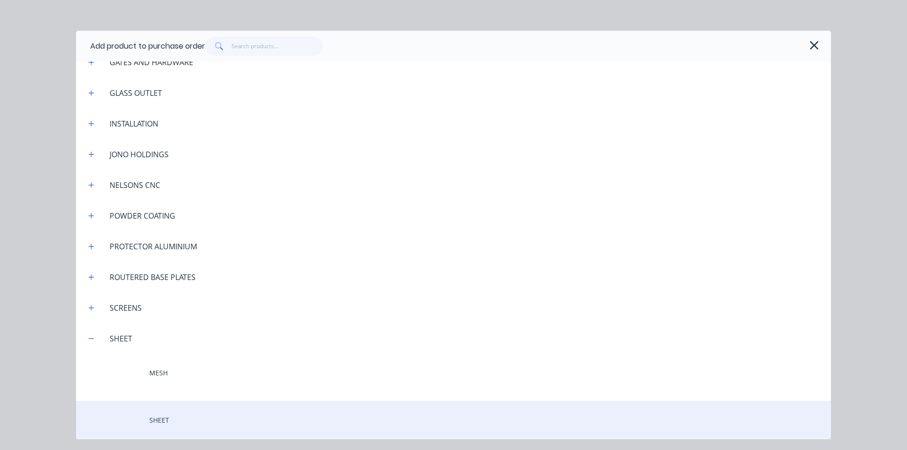
click at [169, 420] on div "SHEET" at bounding box center [453, 420] width 755 height 38
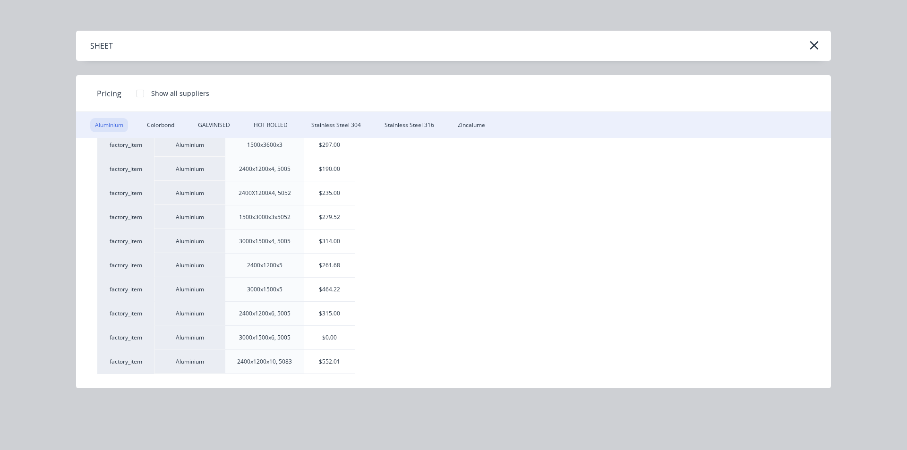
scroll to position [283, 0]
click at [333, 360] on div "$552.01" at bounding box center [329, 360] width 51 height 24
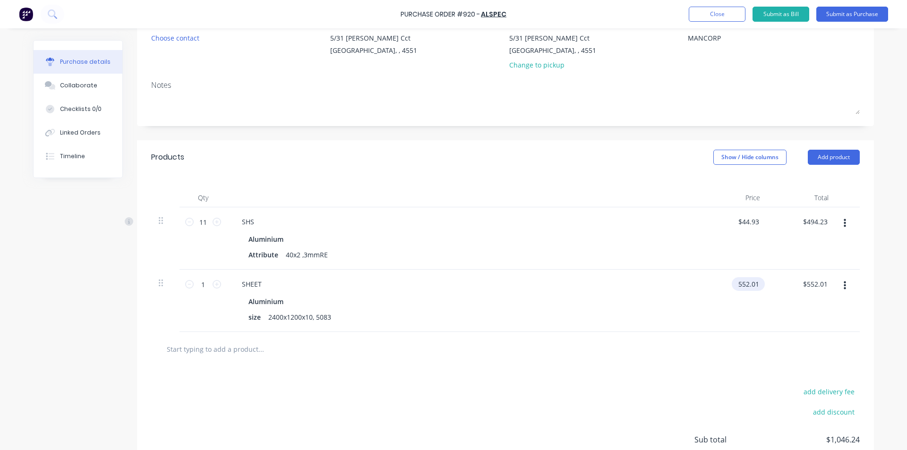
drag, startPoint x: 748, startPoint y: 283, endPoint x: 753, endPoint y: 288, distance: 7.0
click at [749, 283] on input "552.01" at bounding box center [746, 284] width 29 height 14
drag, startPoint x: 756, startPoint y: 285, endPoint x: 725, endPoint y: 288, distance: 31.3
click at [725, 288] on div "552.01 552.01" at bounding box center [733, 301] width 68 height 62
type input "$575.00"
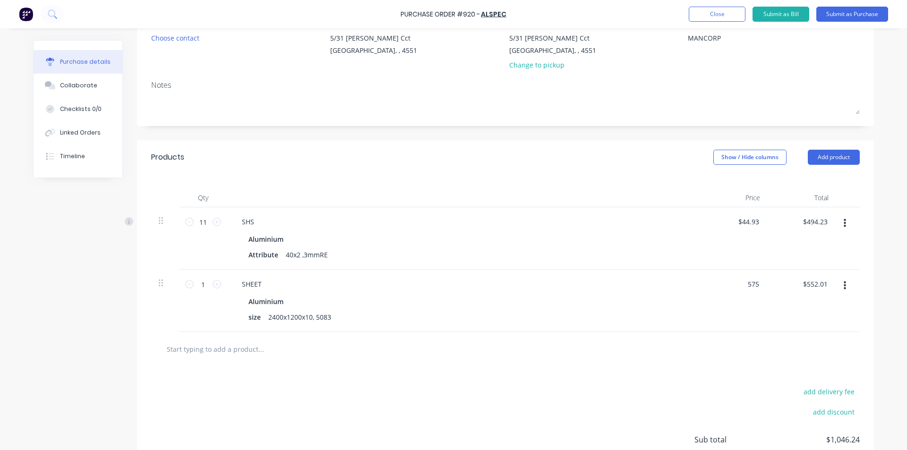
type input "$575.00"
click at [623, 356] on div at bounding box center [505, 349] width 693 height 19
click at [213, 284] on icon at bounding box center [217, 284] width 9 height 9
type input "2"
type input "$1,150.00"
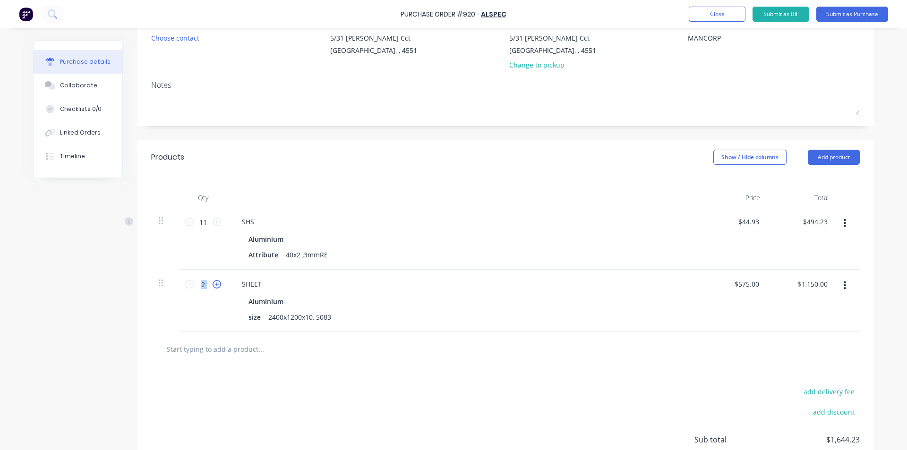
click at [213, 284] on icon at bounding box center [217, 284] width 9 height 9
type input "3"
type input "$1,725.00"
click at [213, 284] on icon at bounding box center [217, 284] width 9 height 9
type input "4"
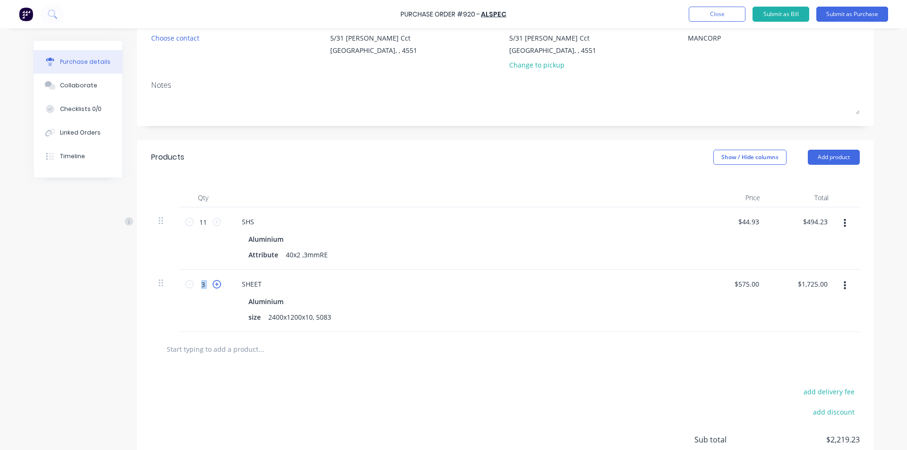
type input "$2,300.00"
drag, startPoint x: 261, startPoint y: 178, endPoint x: 272, endPoint y: 179, distance: 10.5
click at [261, 177] on div "Qty Price Total 11 11 SHS Aluminium Attribute 40x2 ,3mmRE $44.93 $44.93 $494.23…" at bounding box center [505, 253] width 737 height 158
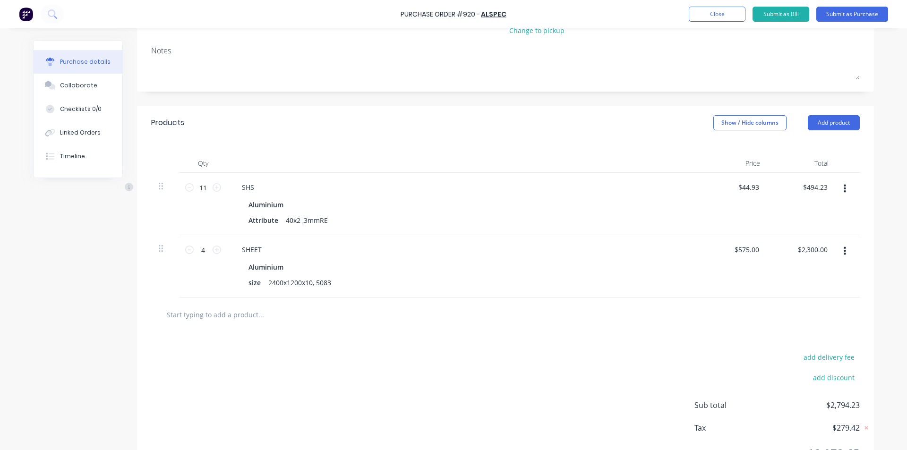
scroll to position [176, 0]
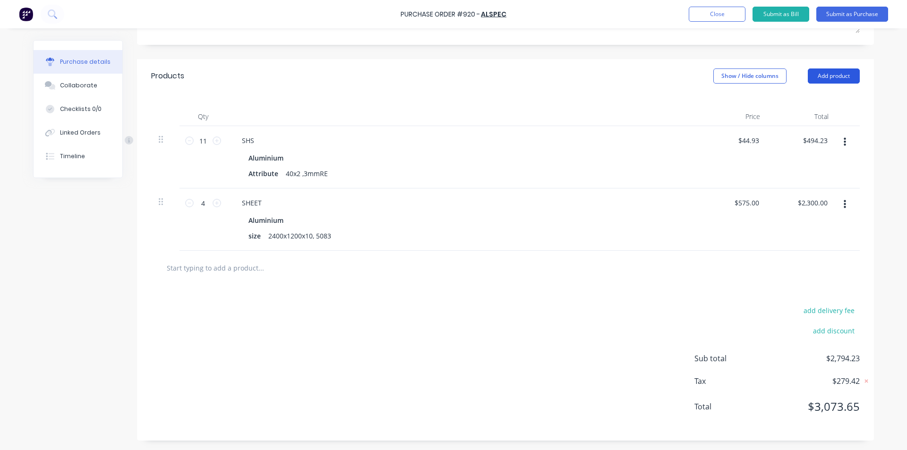
click at [819, 75] on button "Add product" at bounding box center [834, 75] width 52 height 15
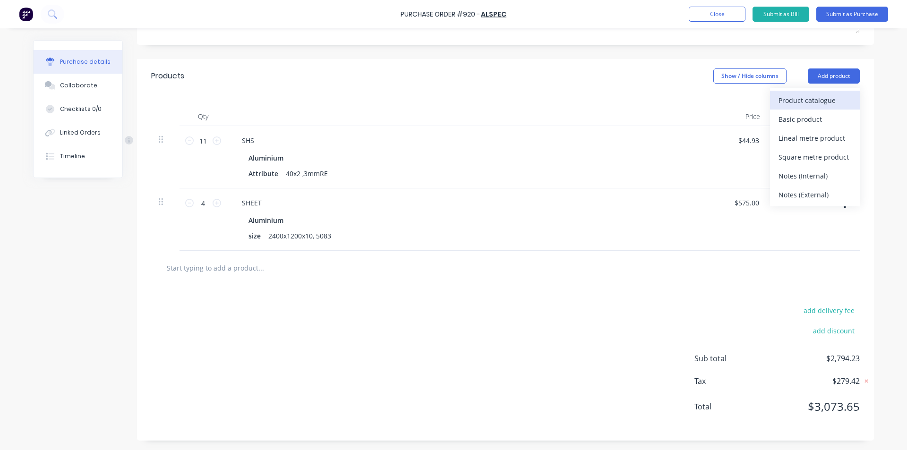
click at [811, 105] on div "Product catalogue" at bounding box center [814, 101] width 73 height 14
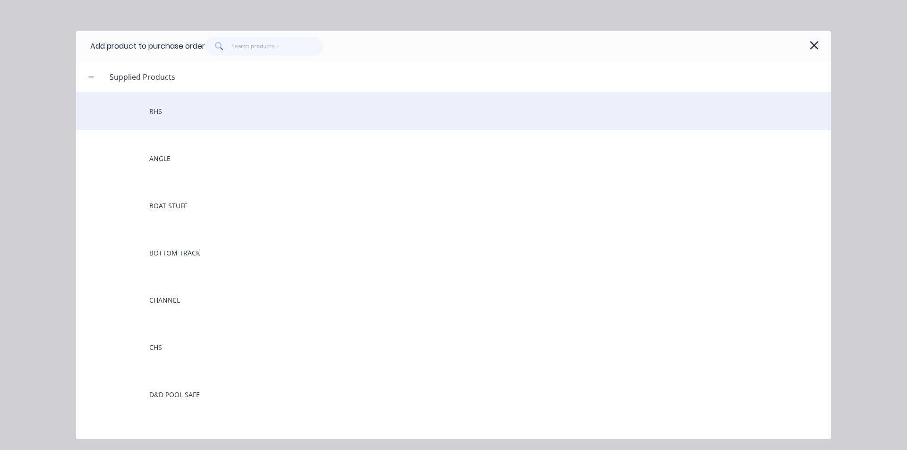
click at [210, 123] on div "RHS" at bounding box center [453, 111] width 755 height 38
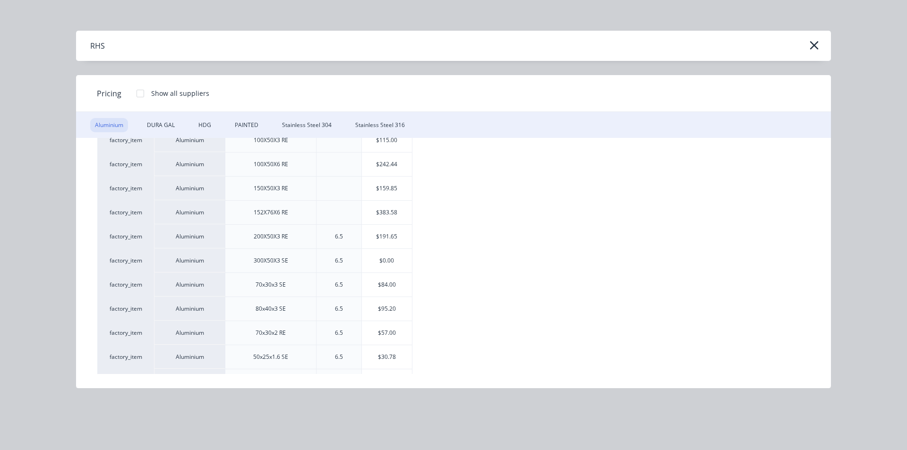
scroll to position [520, 0]
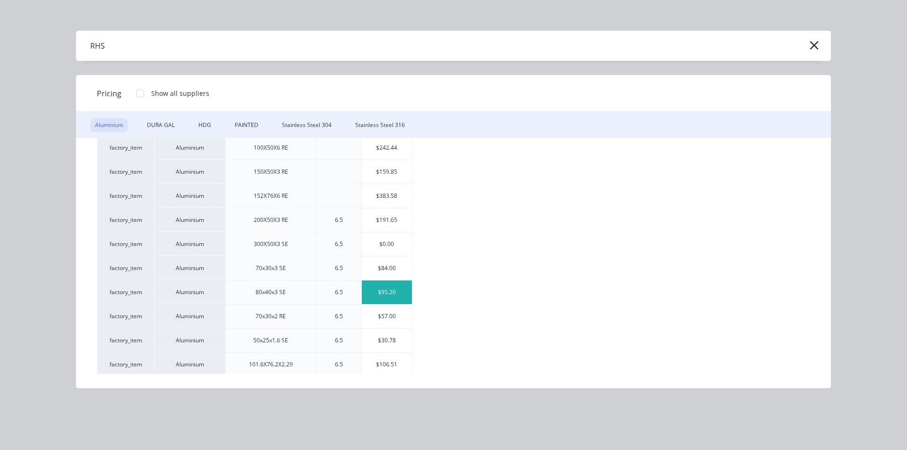
click at [396, 291] on div "$95.20" at bounding box center [387, 293] width 51 height 24
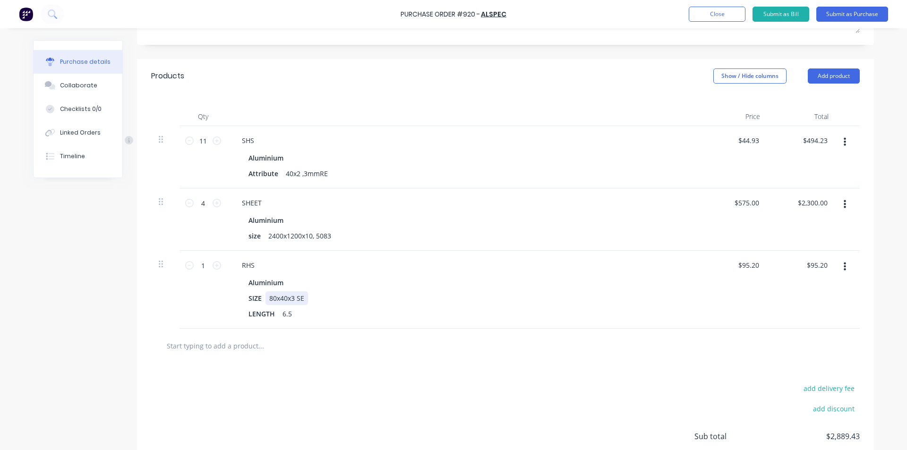
click at [298, 300] on div "80x40x3 SE" at bounding box center [286, 298] width 43 height 14
click at [335, 372] on div "add delivery fee add discount Sub total $2,889.43 Tax $288.94 Total $3,178.37" at bounding box center [505, 440] width 737 height 155
click at [836, 77] on button "Add product" at bounding box center [834, 75] width 52 height 15
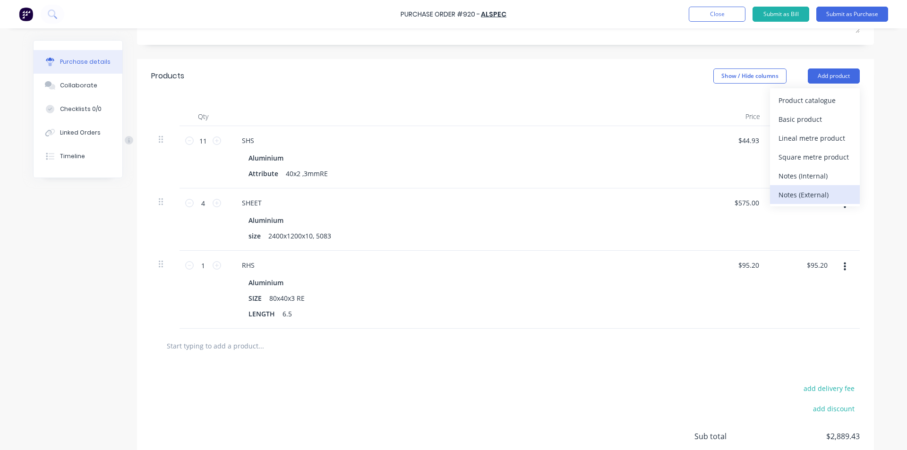
click at [801, 192] on div "Notes (External)" at bounding box center [814, 195] width 73 height 14
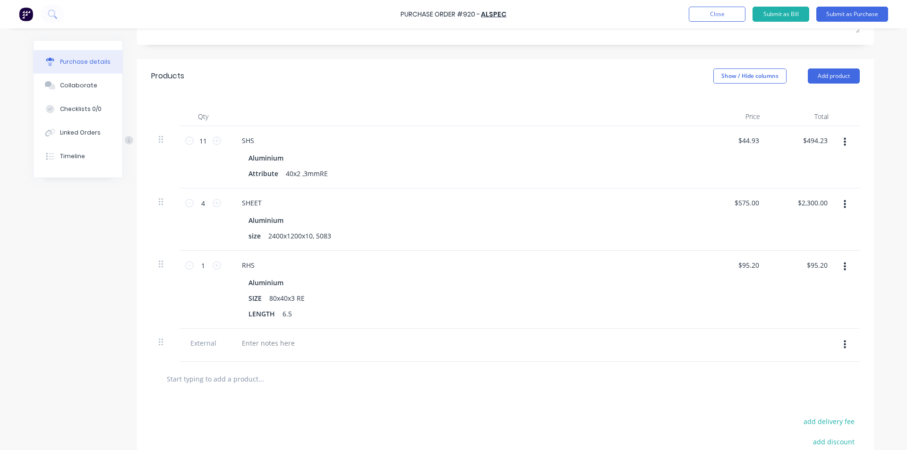
scroll to position [177, 0]
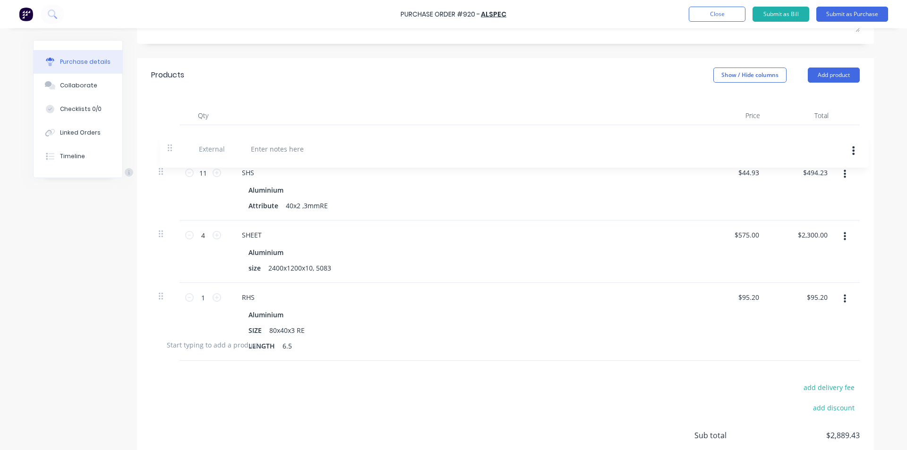
drag, startPoint x: 158, startPoint y: 343, endPoint x: 171, endPoint y: 145, distance: 197.8
click at [171, 145] on div "11 11 SHS Aluminium Attribute 40x2 ,3mmRE $44.93 $44.93 $494.23 $494.23 4 4 SHE…" at bounding box center [505, 226] width 708 height 203
click at [260, 141] on div at bounding box center [268, 140] width 68 height 14
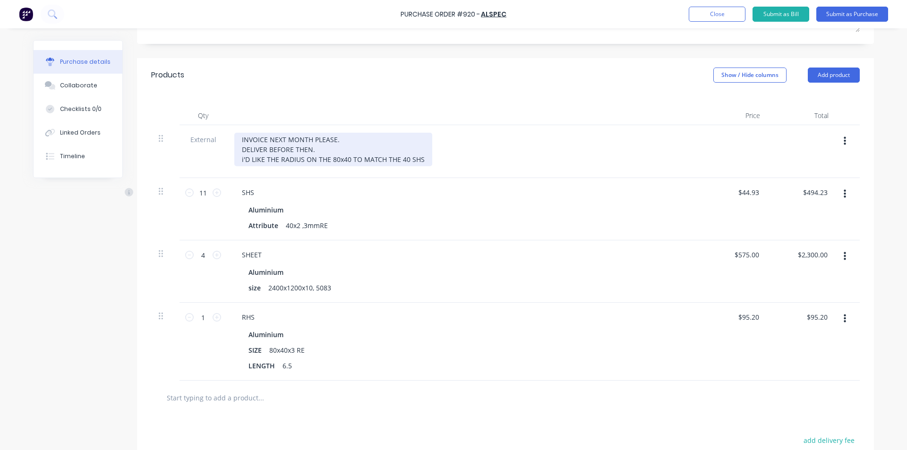
click at [240, 161] on div "INVOICE NEXT MONTH PLEASE. DELIVER BEFORE THEN. i'D LIKE THE RADIUS ON THE 80x4…" at bounding box center [333, 150] width 198 height 34
click at [424, 157] on div "INVOICE NEXT MONTH PLEASE. DELIVER BEFORE THEN. I'D LIKE THE RADIUS ON THE 80x4…" at bounding box center [333, 150] width 198 height 34
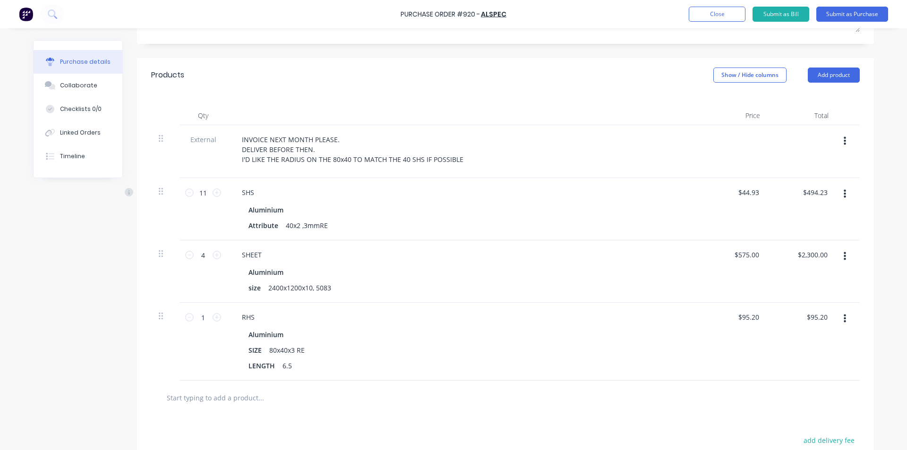
click at [520, 139] on div "INVOICE NEXT MONTH PLEASE. DELIVER BEFORE THEN. I'D LIKE THE RADIUS ON THE 80x4…" at bounding box center [462, 150] width 457 height 34
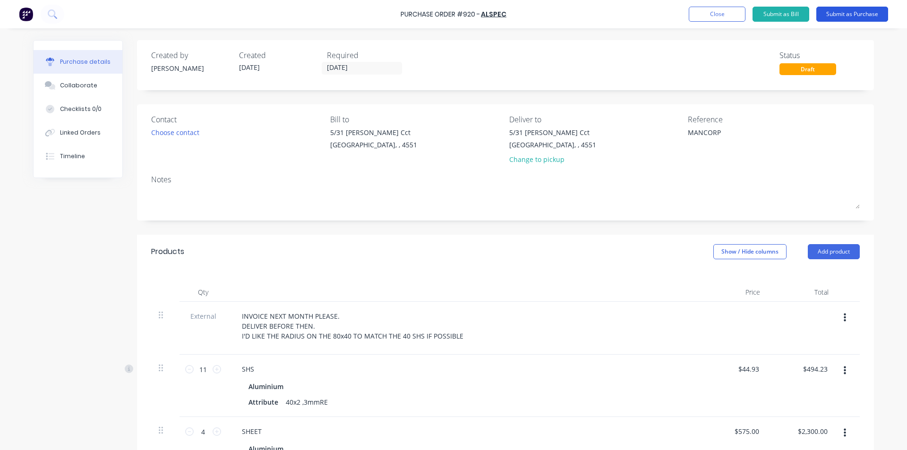
click at [852, 12] on button "Submit as Purchase" at bounding box center [852, 14] width 72 height 15
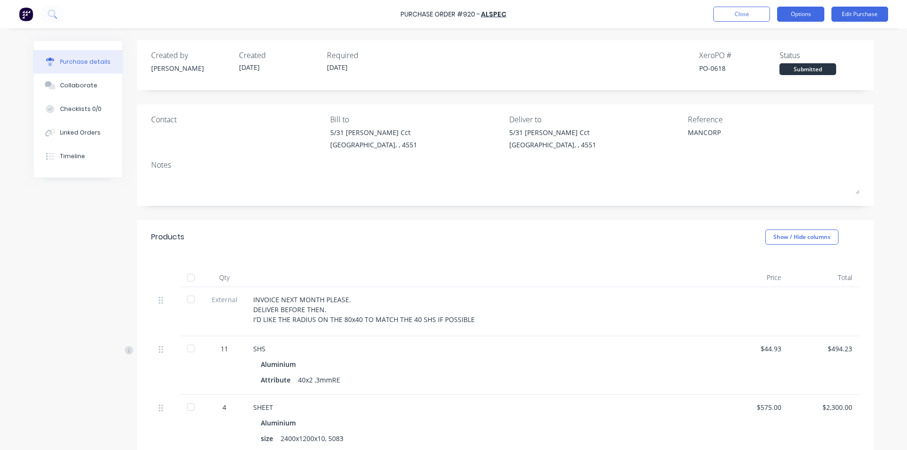
click at [803, 14] on button "Options" at bounding box center [800, 14] width 47 height 15
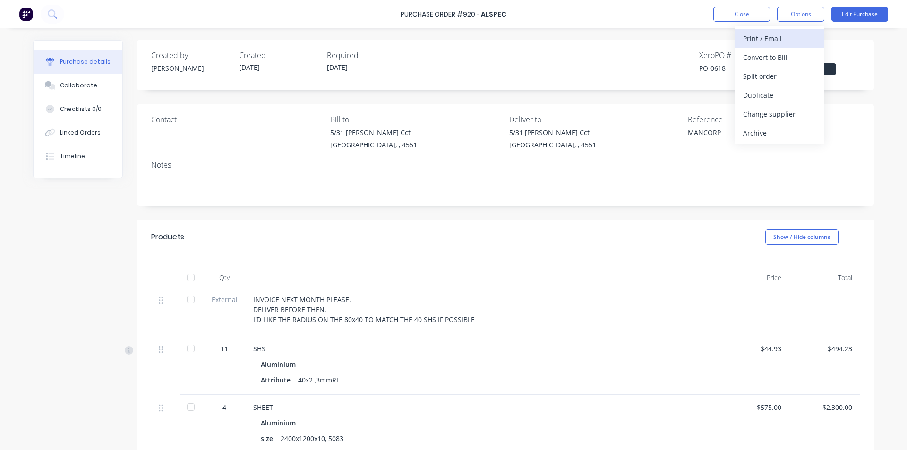
click at [787, 35] on div "Print / Email" at bounding box center [779, 39] width 73 height 14
click at [773, 62] on div "With pricing" at bounding box center [779, 58] width 73 height 14
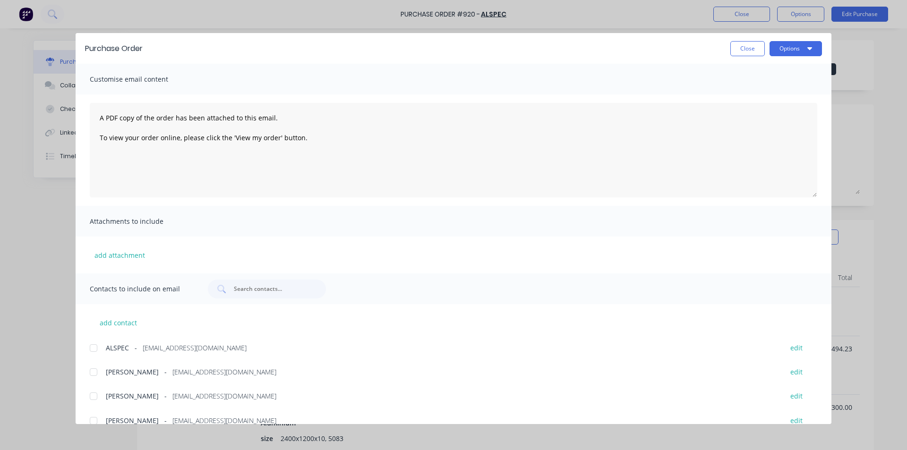
click at [92, 371] on div at bounding box center [93, 372] width 19 height 19
click at [780, 46] on button "Options" at bounding box center [795, 48] width 52 height 15
click at [769, 109] on div "Email" at bounding box center [777, 110] width 73 height 14
click at [753, 51] on button "Close" at bounding box center [747, 48] width 34 height 15
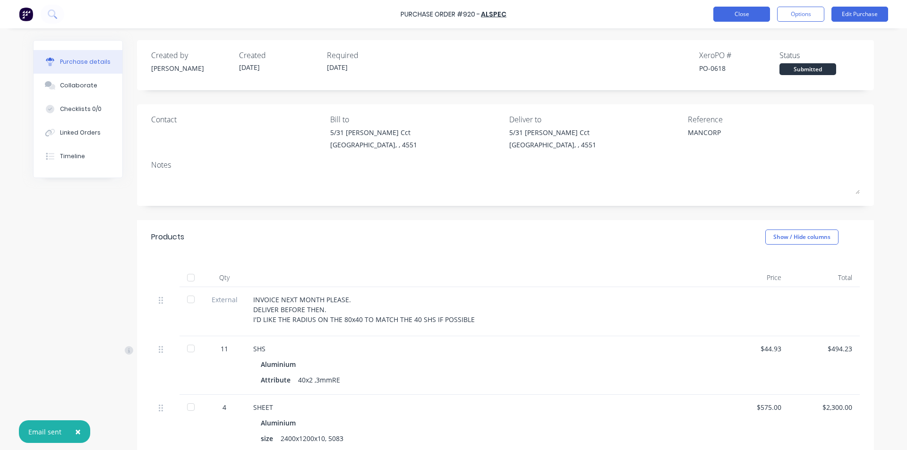
click at [748, 16] on button "Close" at bounding box center [741, 14] width 57 height 15
